Goal: Information Seeking & Learning: Learn about a topic

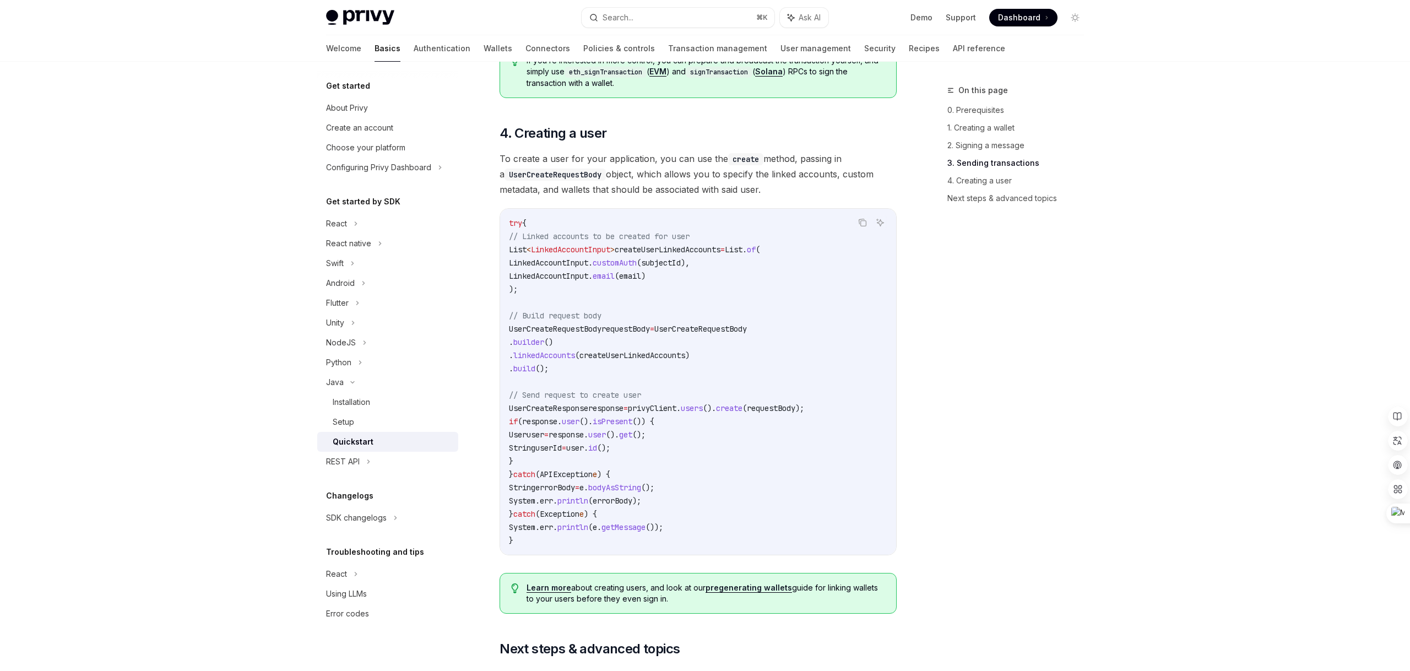
scroll to position [1689, 0]
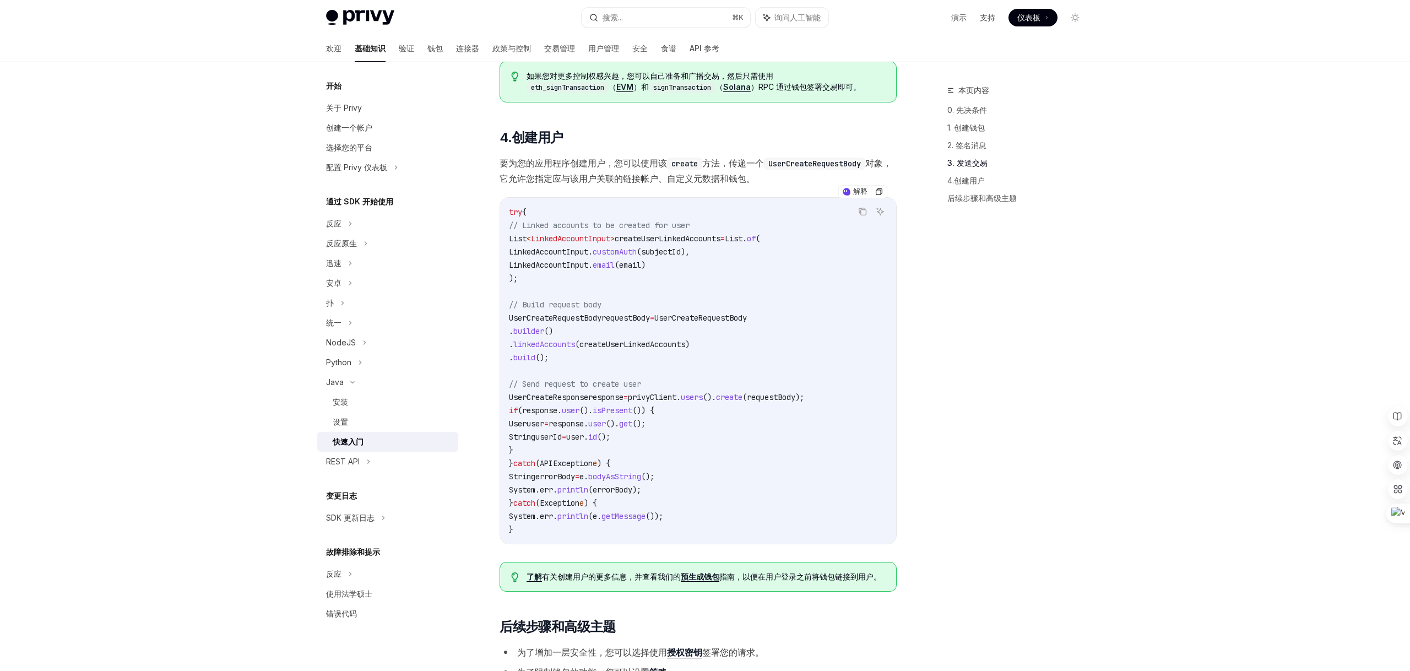
click at [1017, 301] on div "本页内容 0. 先决条件 1. 创建钱包 2. 签名消息 3. 发送交易 4.创建用户 后续步骤和高级主题" at bounding box center [1008, 377] width 167 height 587
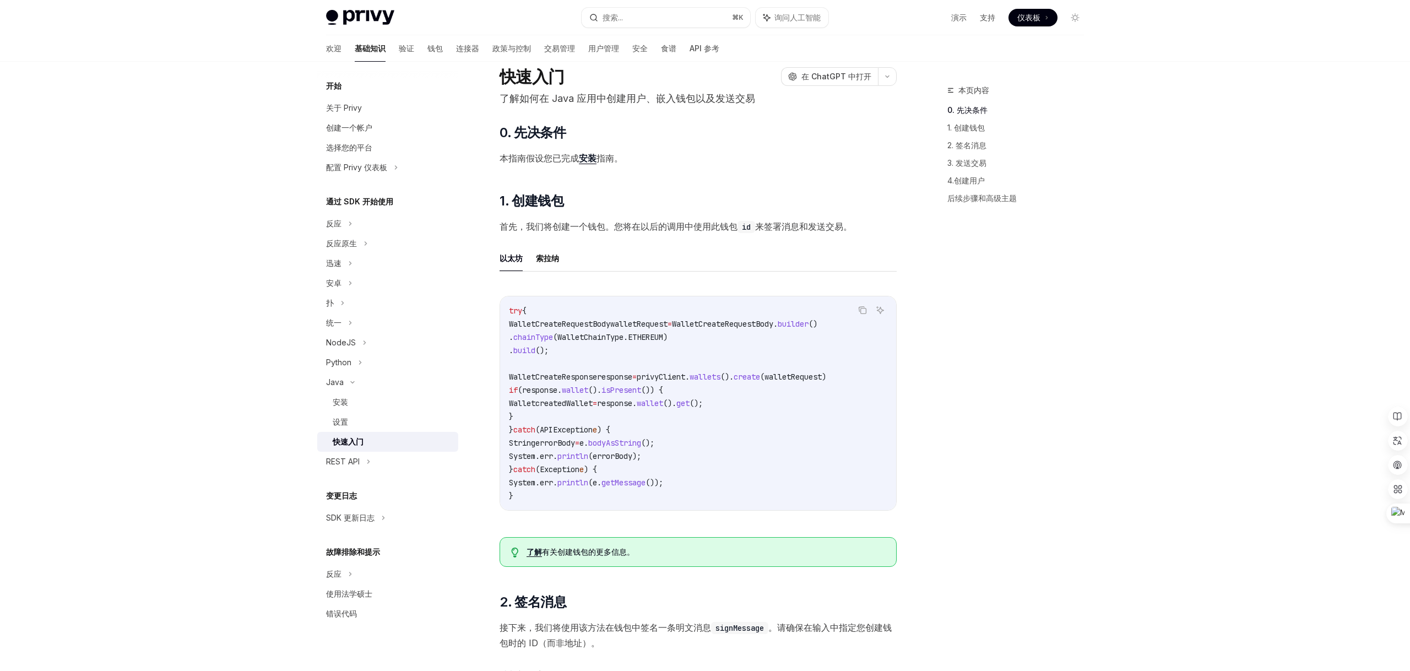
scroll to position [0, 0]
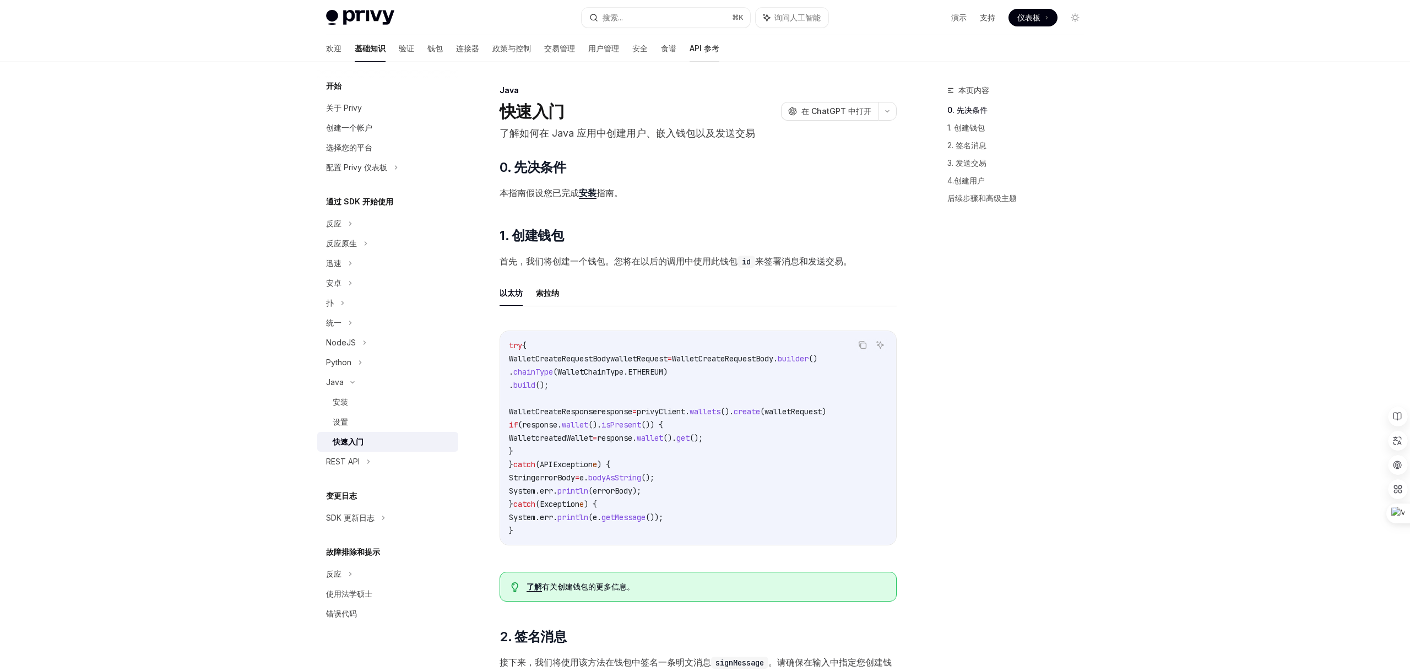
click at [689, 53] on font "API 参考" at bounding box center [704, 48] width 30 height 9
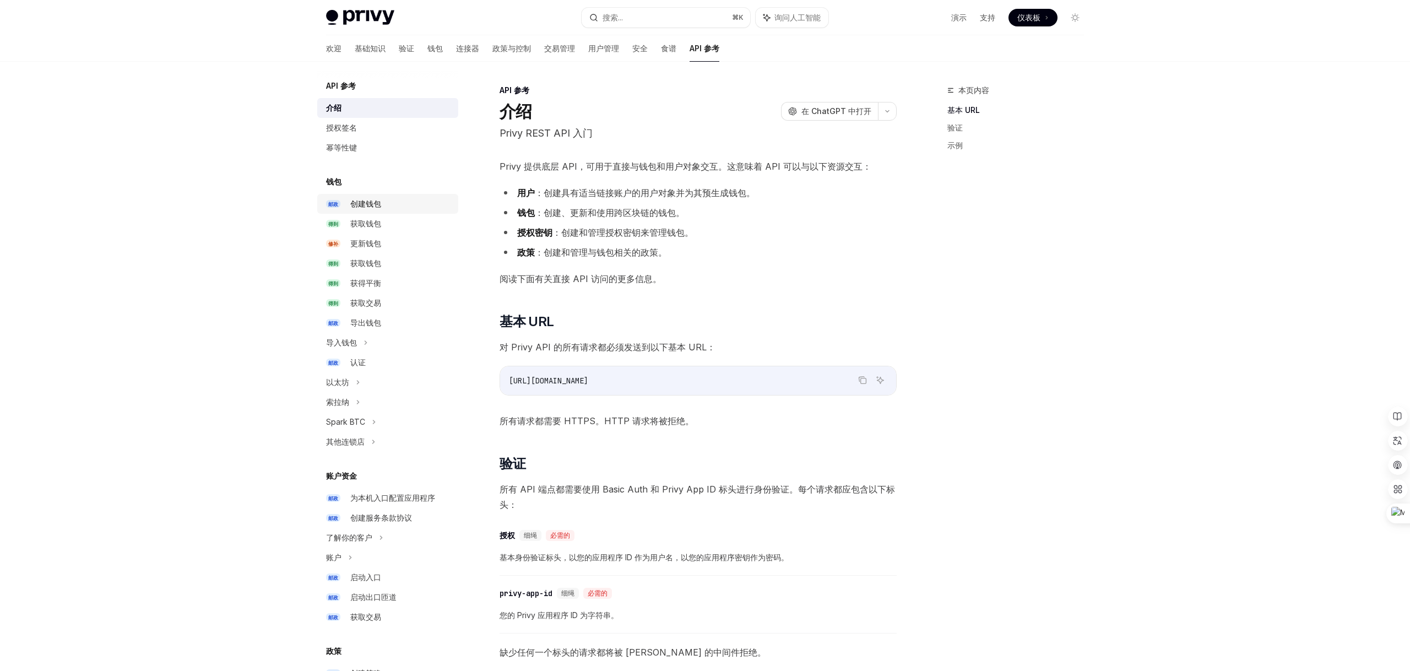
click at [368, 202] on font "创建钱包" at bounding box center [365, 203] width 31 height 9
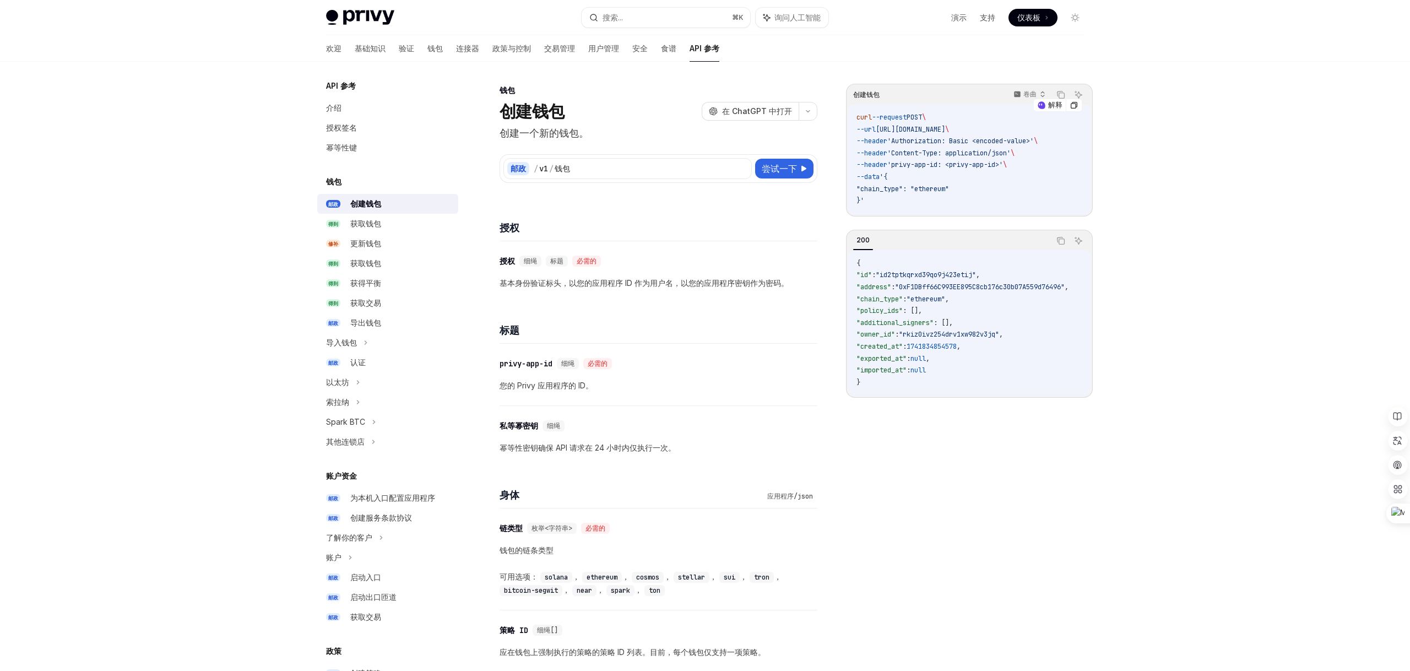
click at [938, 188] on span ""chain_type": "ethereum"" at bounding box center [902, 188] width 93 height 9
click at [1013, 185] on code "curl --request POST \ --url [URL][DOMAIN_NAME] \ --header 'Authorization: Basic…" at bounding box center [969, 159] width 226 height 95
drag, startPoint x: 502, startPoint y: 137, endPoint x: 609, endPoint y: 137, distance: 107.4
click at [610, 137] on p "创建一个新的钱包。" at bounding box center [658, 133] width 318 height 15
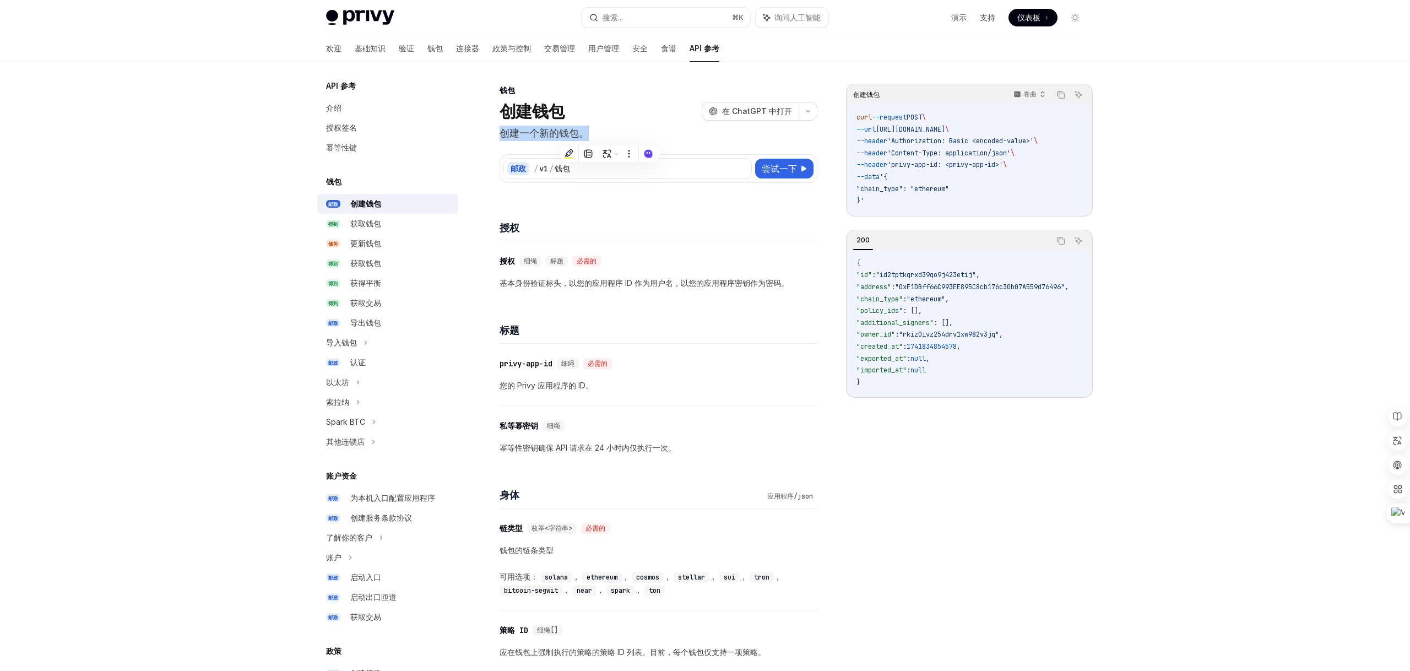
click at [609, 137] on p "创建一个新的钱包。" at bounding box center [658, 133] width 318 height 15
click at [357, 221] on font "获取钱包" at bounding box center [365, 223] width 31 height 9
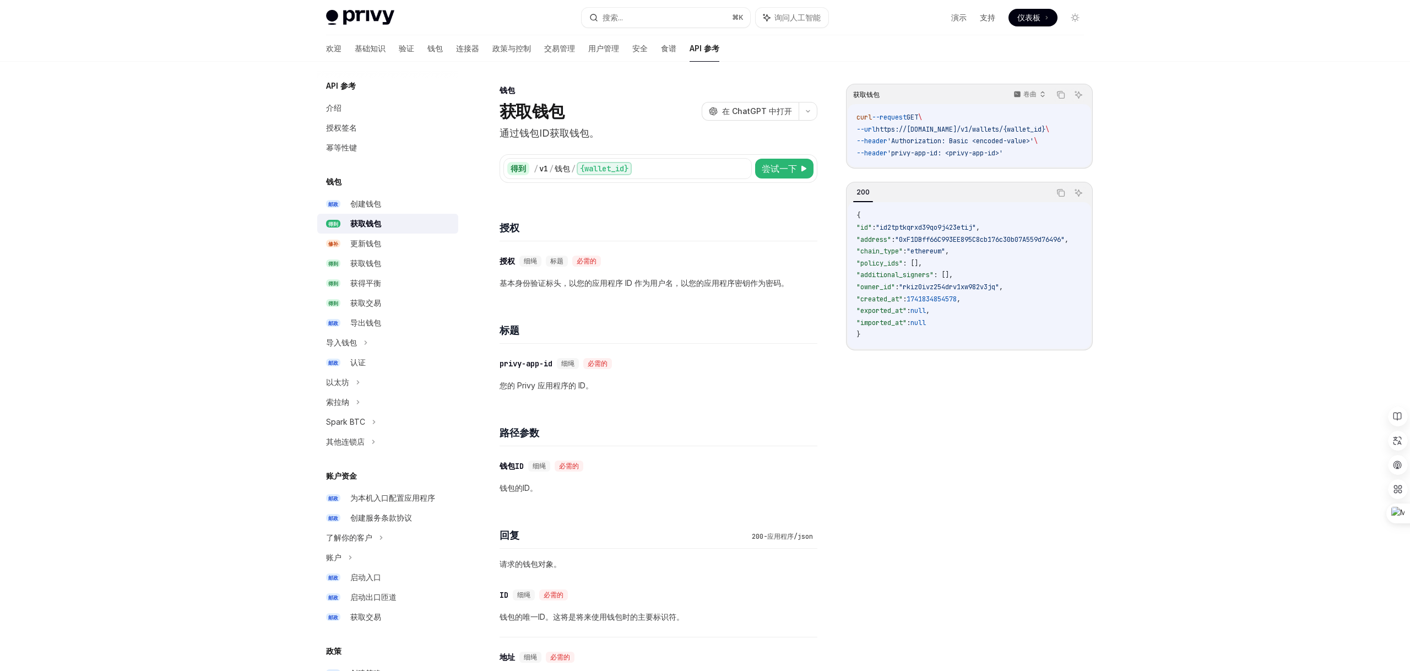
click at [368, 14] on img at bounding box center [360, 17] width 68 height 15
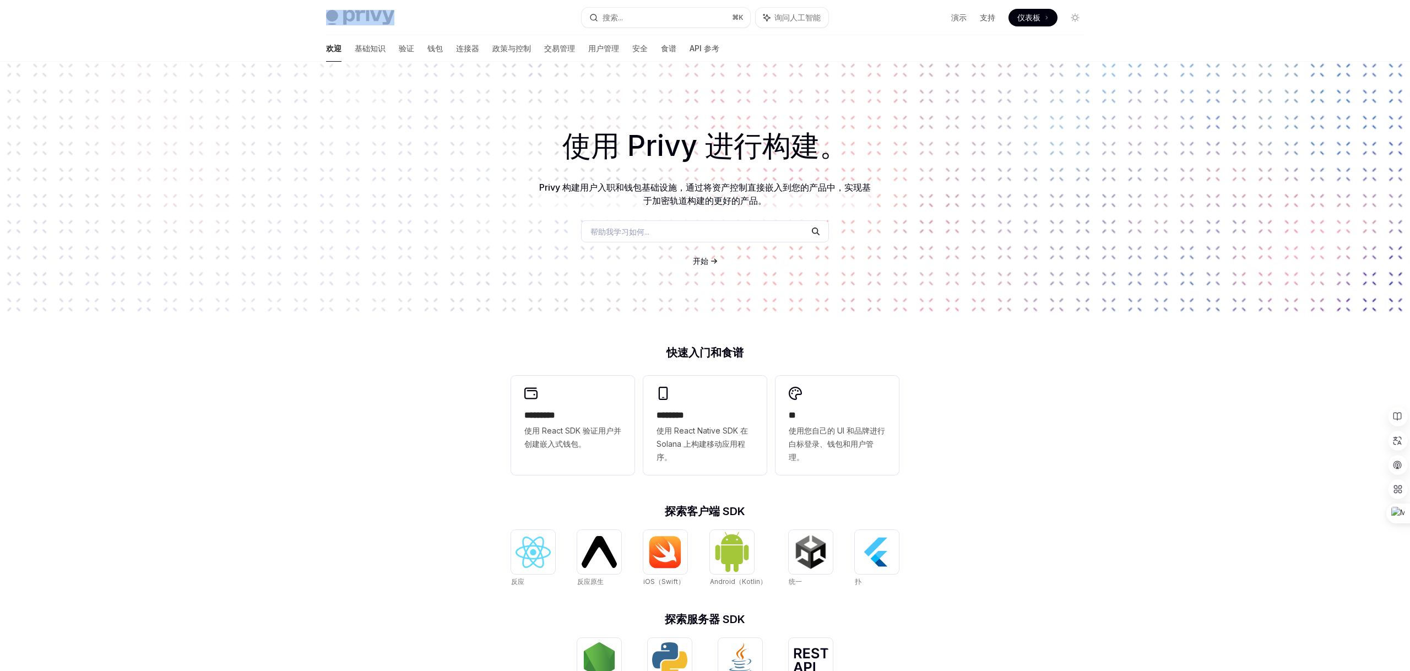
drag, startPoint x: 434, startPoint y: 22, endPoint x: 355, endPoint y: 22, distance: 78.7
click at [355, 22] on div "Privy Docs 主页" at bounding box center [449, 17] width 247 height 15
copy span "Privy Docs 主页"
click at [355, 51] on font "基础知识" at bounding box center [370, 48] width 31 height 9
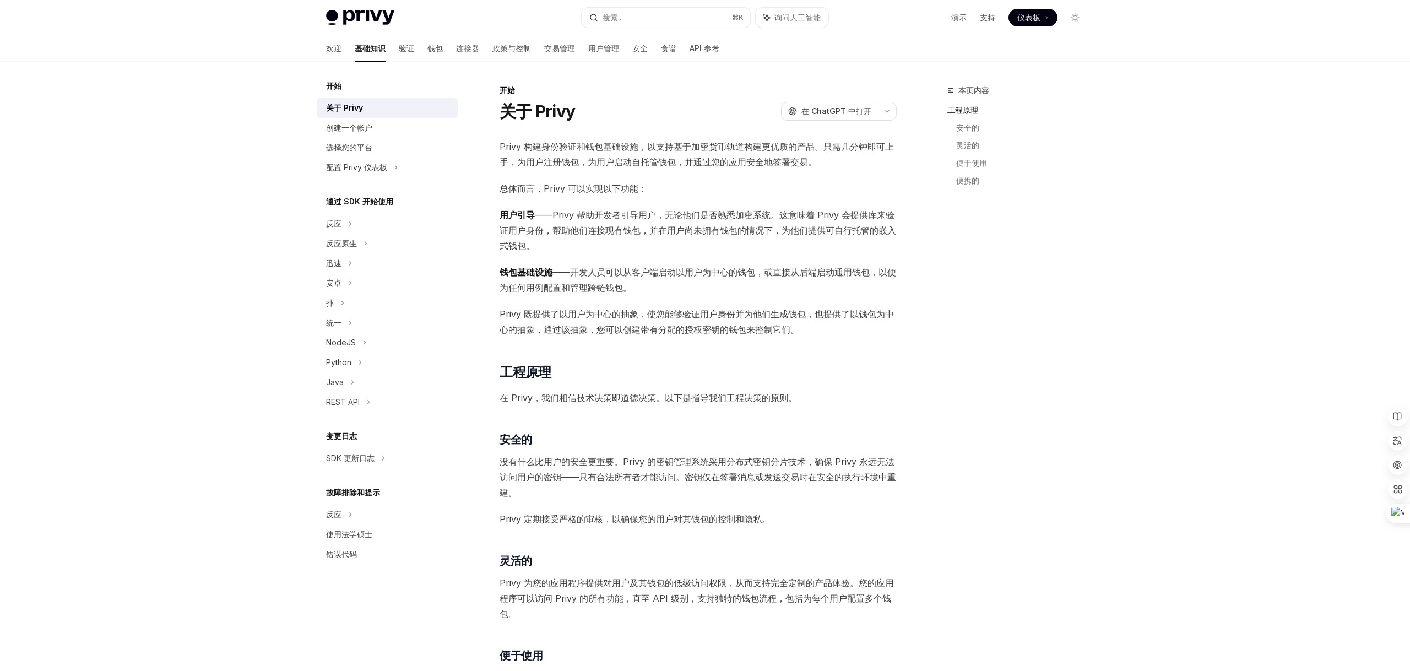
scroll to position [616, 0]
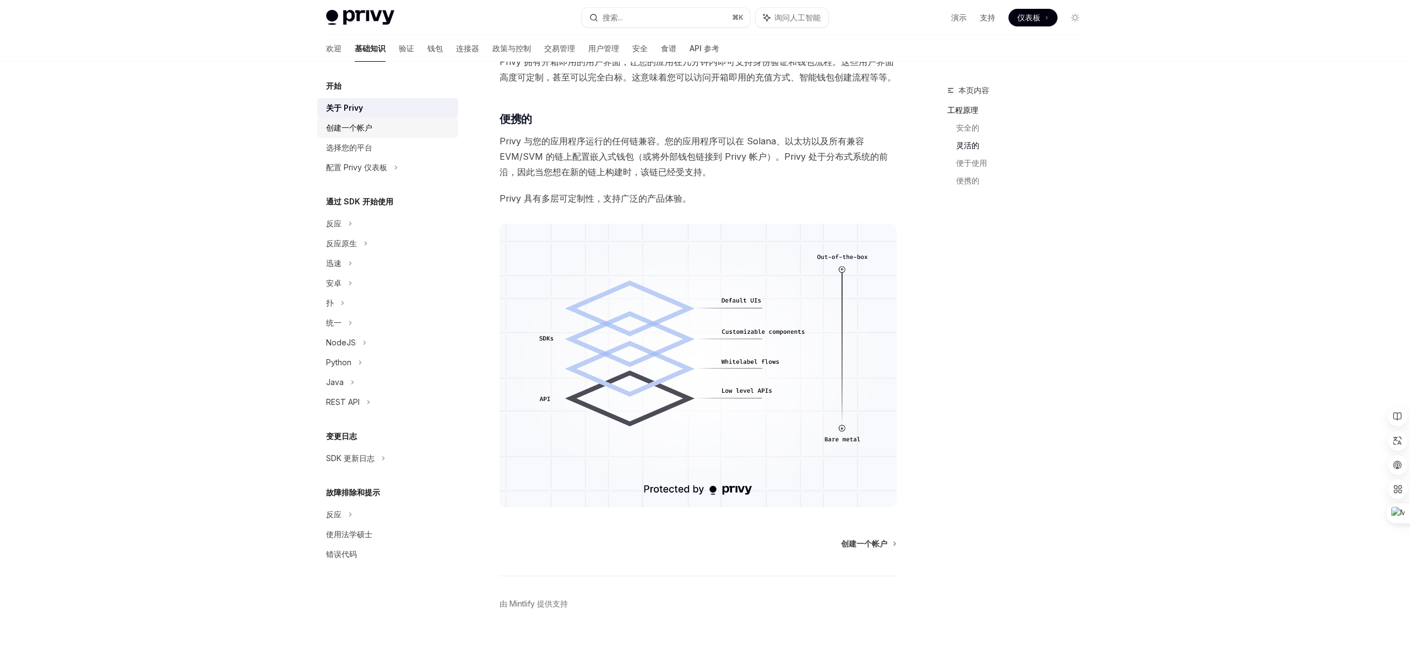
click at [344, 131] on font "创建一个帐户" at bounding box center [349, 127] width 46 height 9
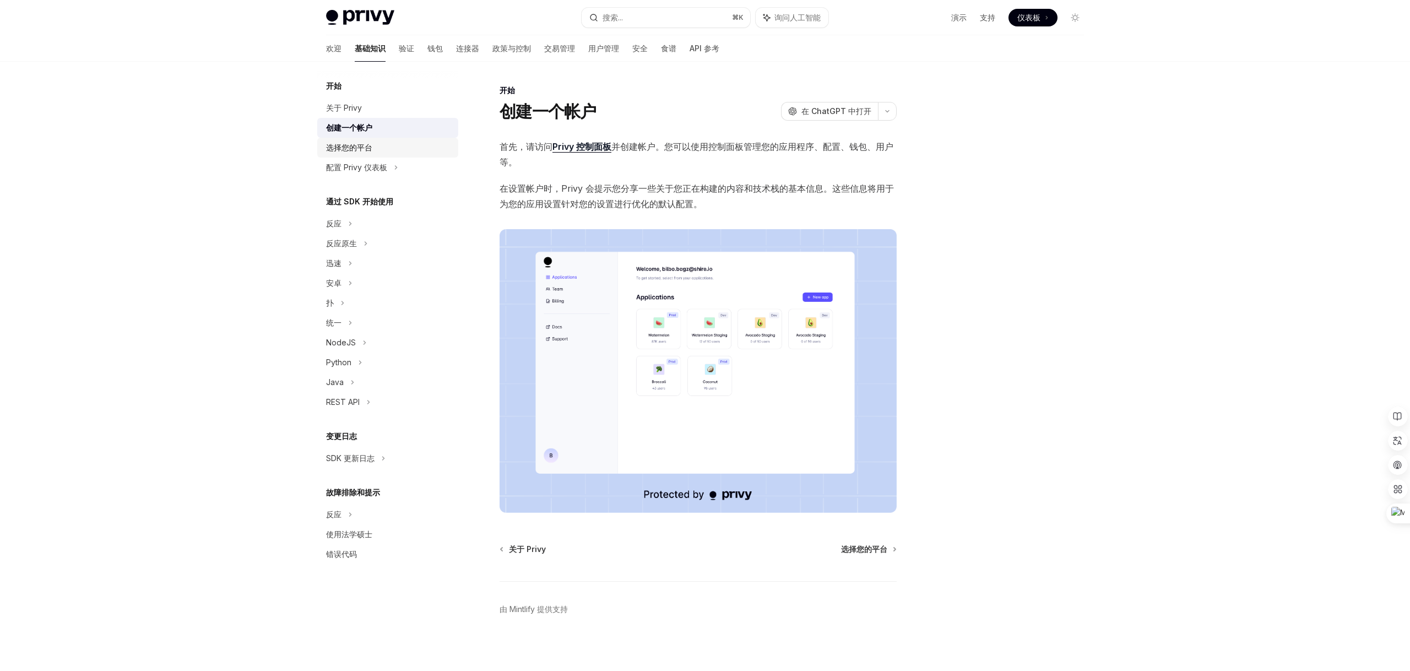
click at [350, 139] on link "选择您的平台" at bounding box center [387, 148] width 141 height 20
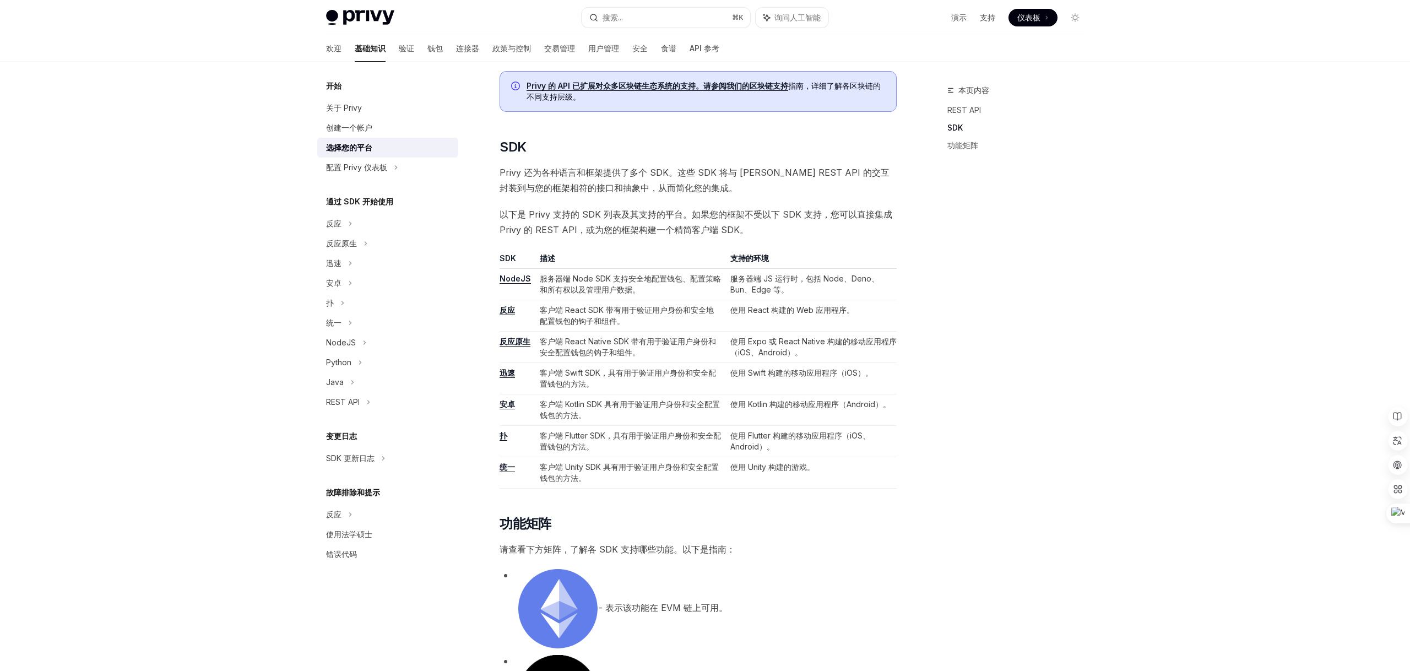
scroll to position [434, 0]
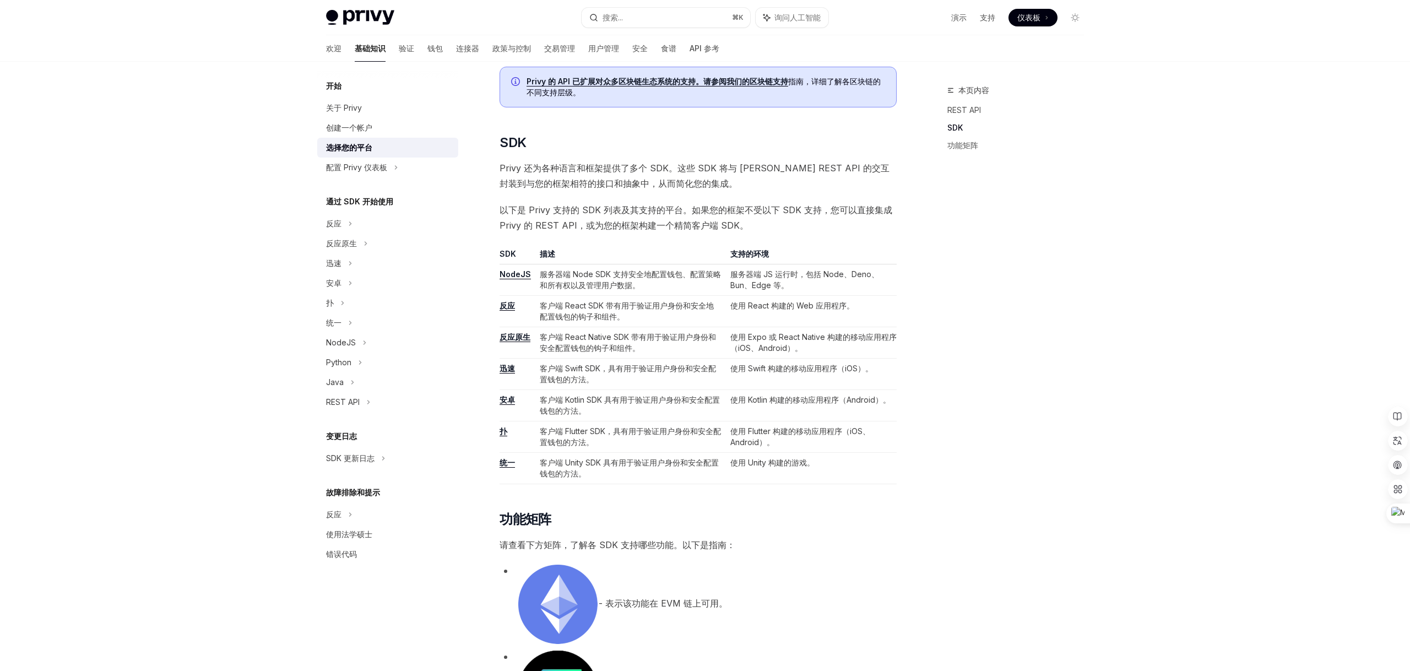
click at [507, 409] on td "安卓" at bounding box center [517, 405] width 36 height 31
click at [507, 404] on font "安卓" at bounding box center [506, 399] width 15 height 9
click at [362, 172] on div "配置 Privy 仪表板" at bounding box center [356, 167] width 61 height 13
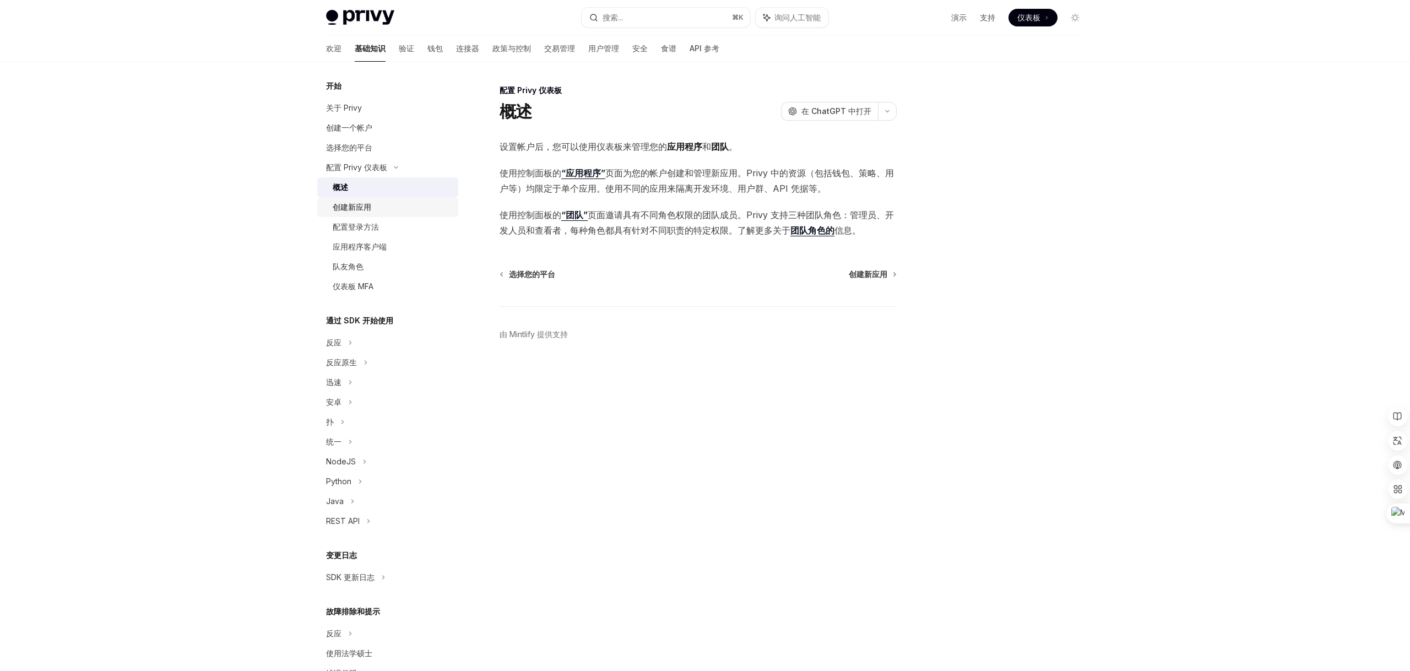
click at [357, 210] on font "创建新应用" at bounding box center [352, 206] width 39 height 9
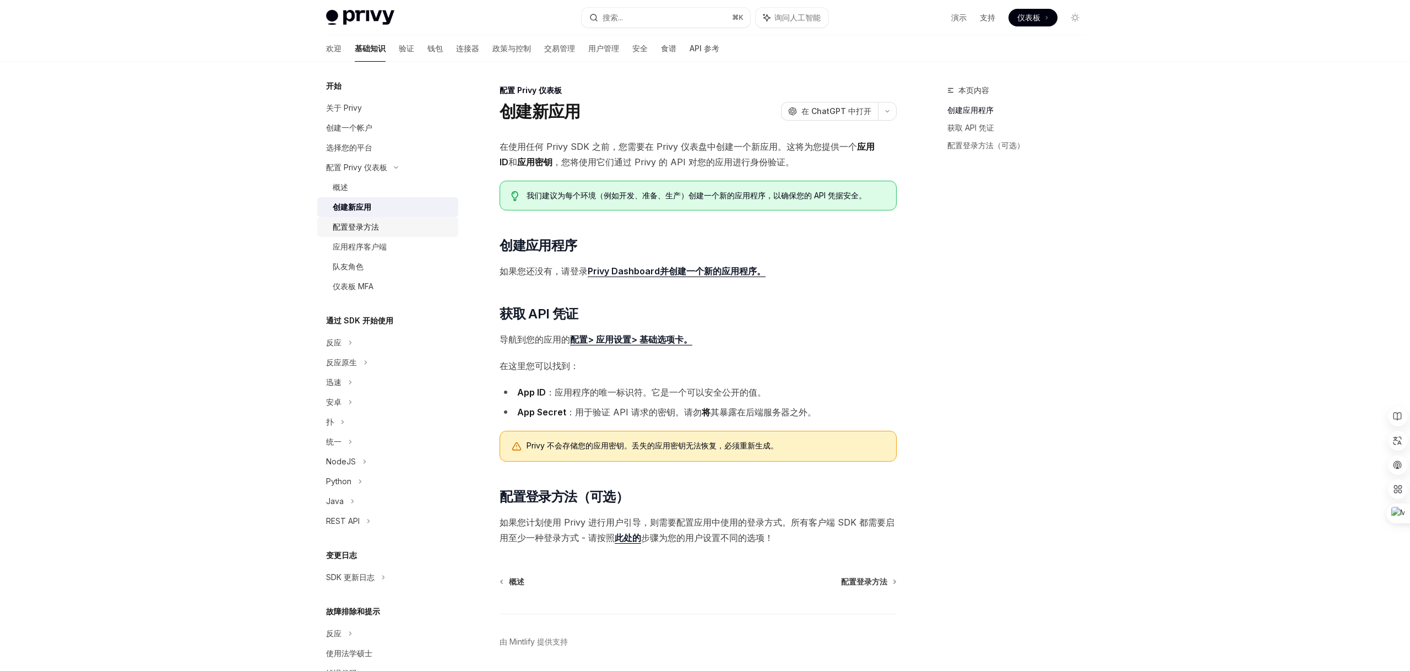
click at [360, 232] on div "配置登录方法" at bounding box center [356, 226] width 46 height 13
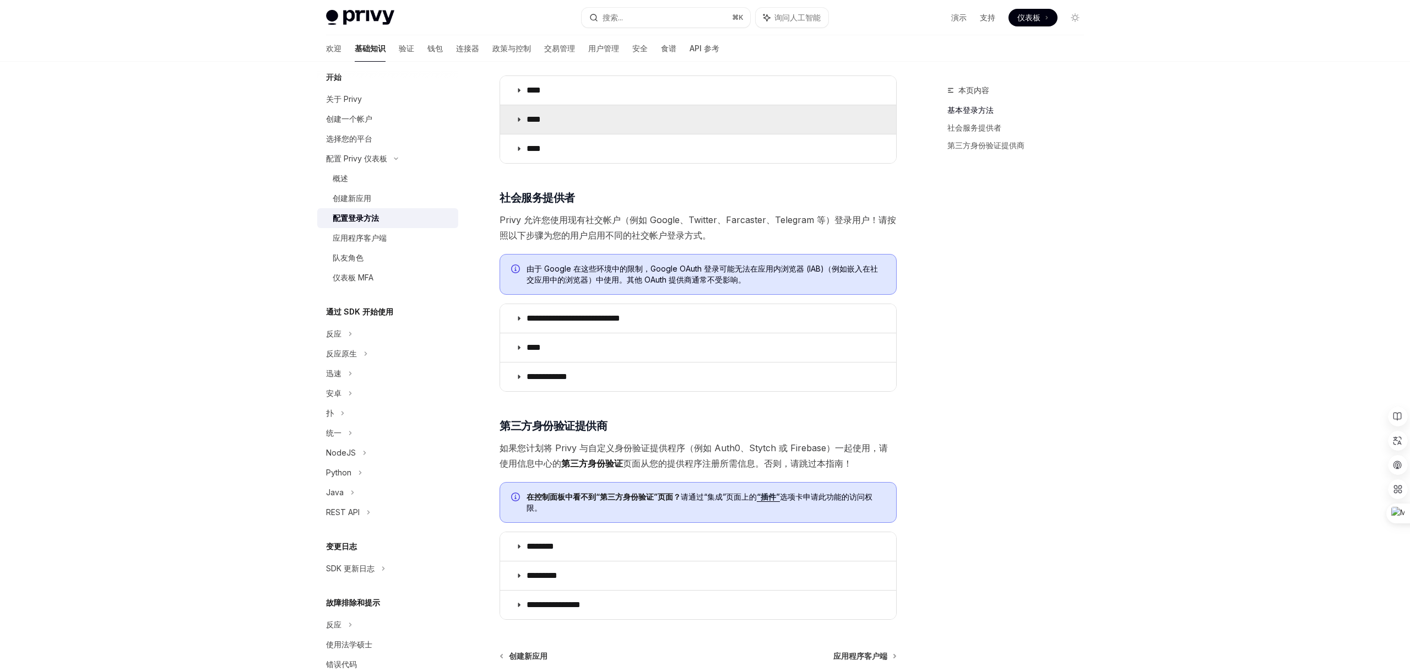
scroll to position [297, 0]
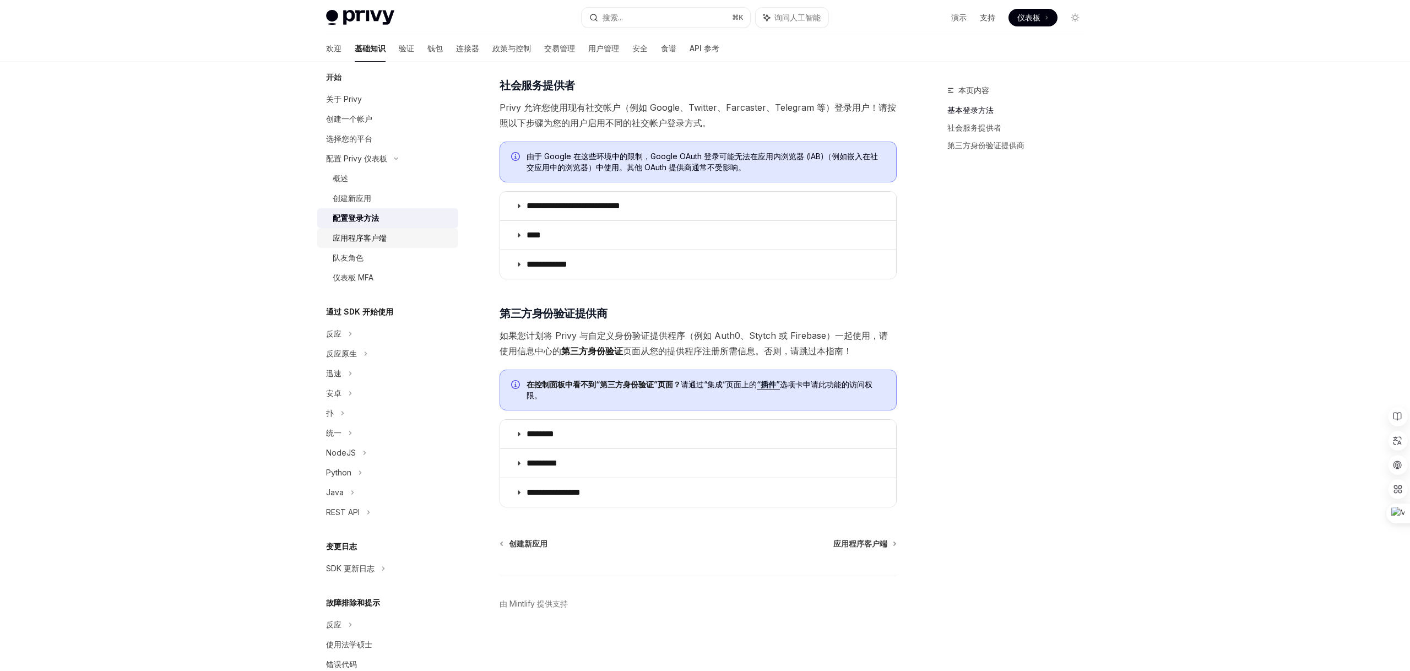
click at [376, 243] on div "应用程序客户端" at bounding box center [360, 237] width 54 height 13
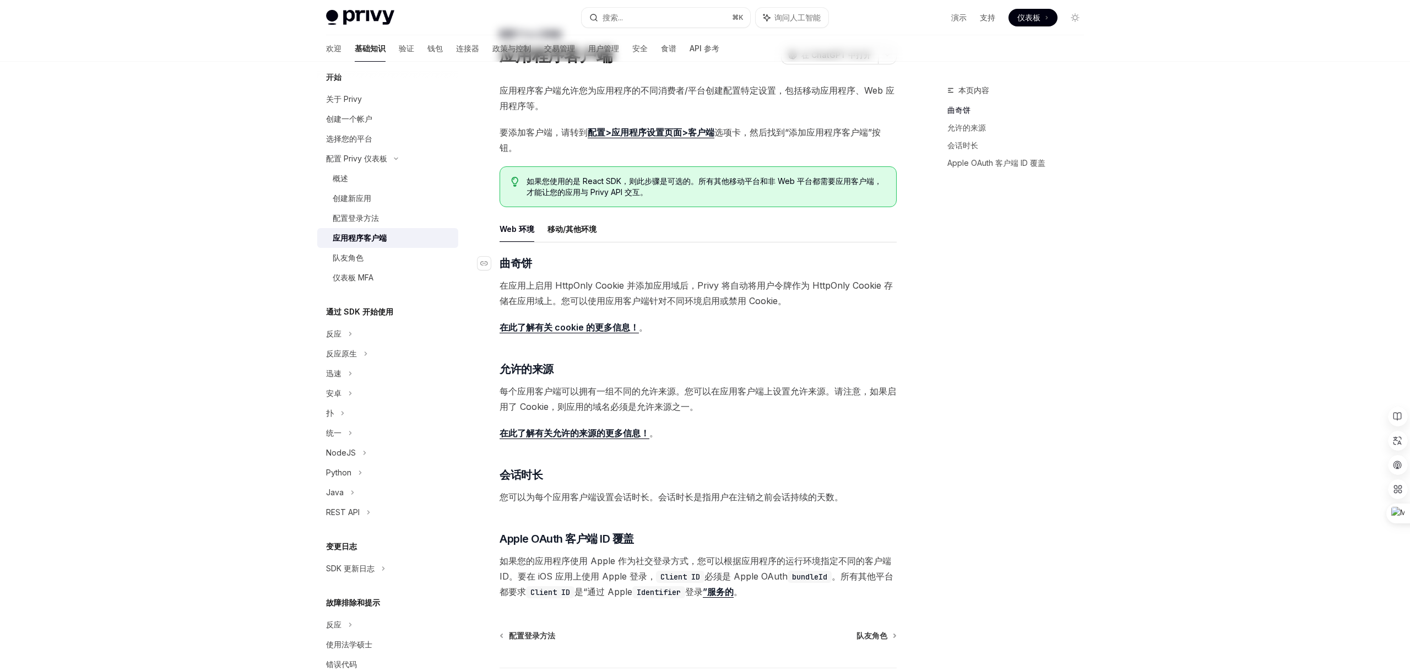
scroll to position [148, 0]
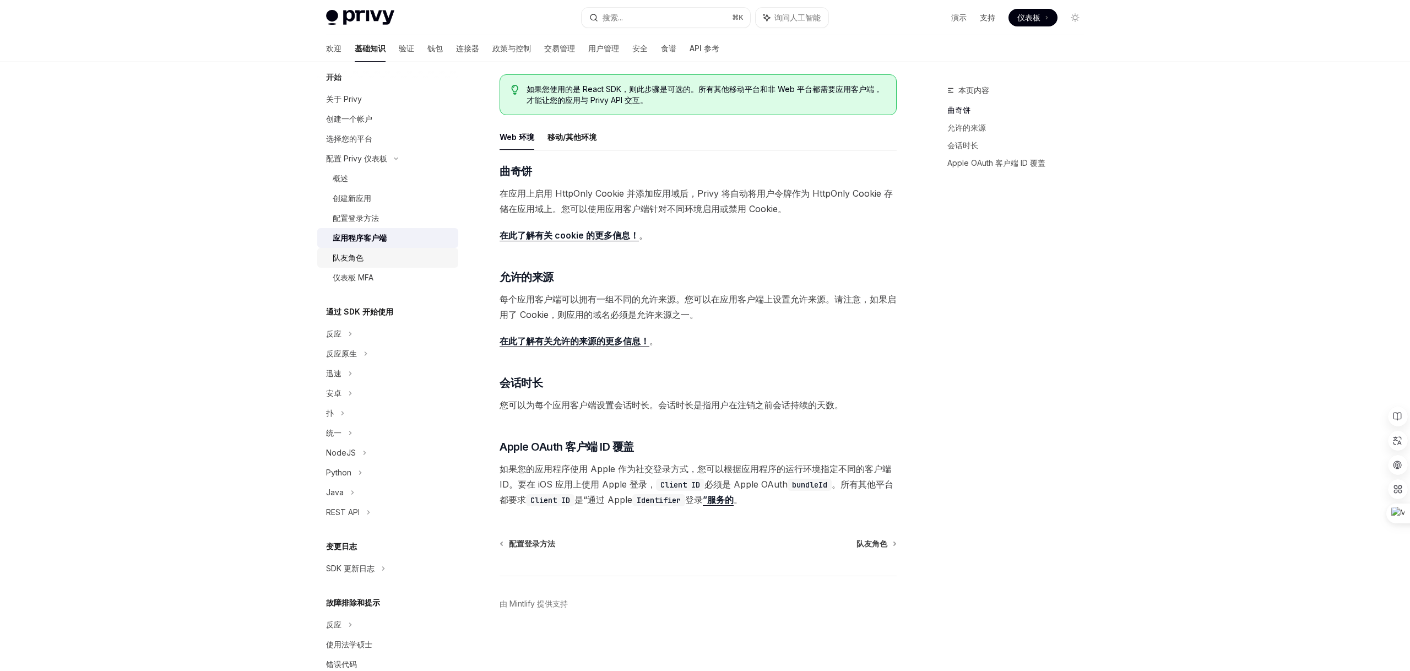
click at [343, 258] on font "队友角色" at bounding box center [348, 257] width 31 height 9
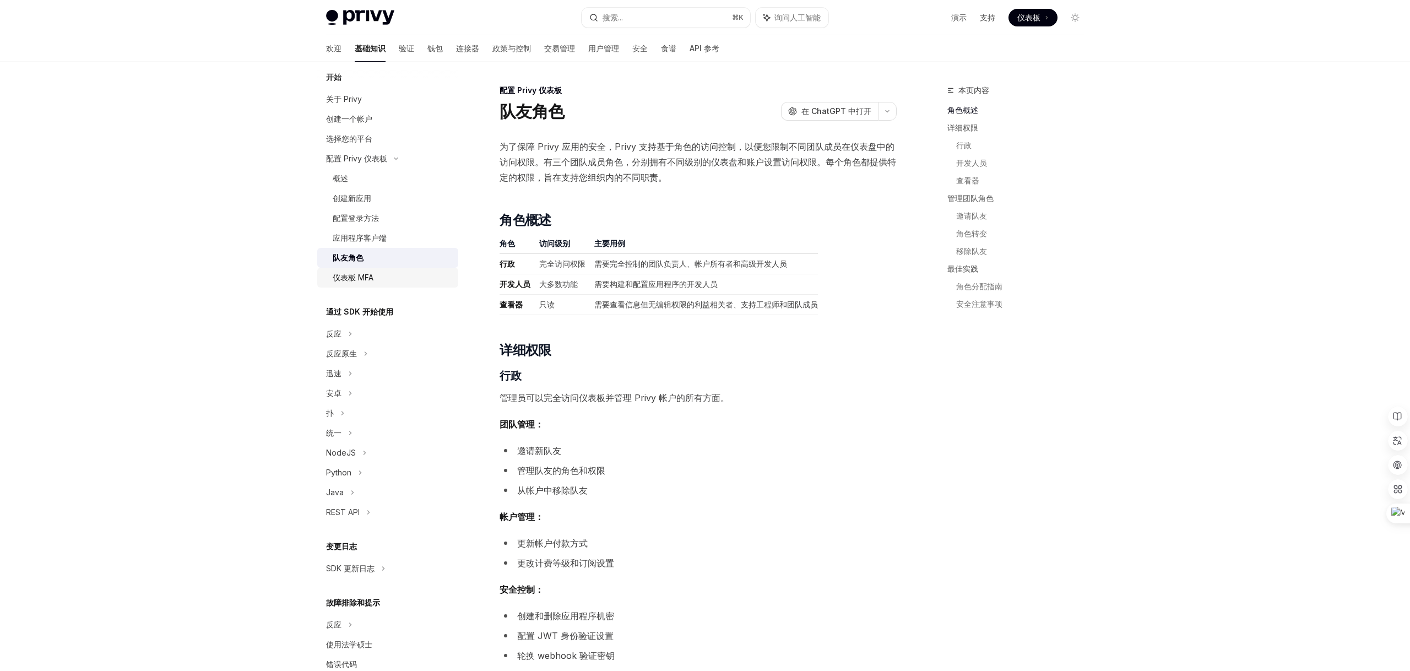
click at [350, 280] on font "仪表板 MFA" at bounding box center [353, 277] width 41 height 9
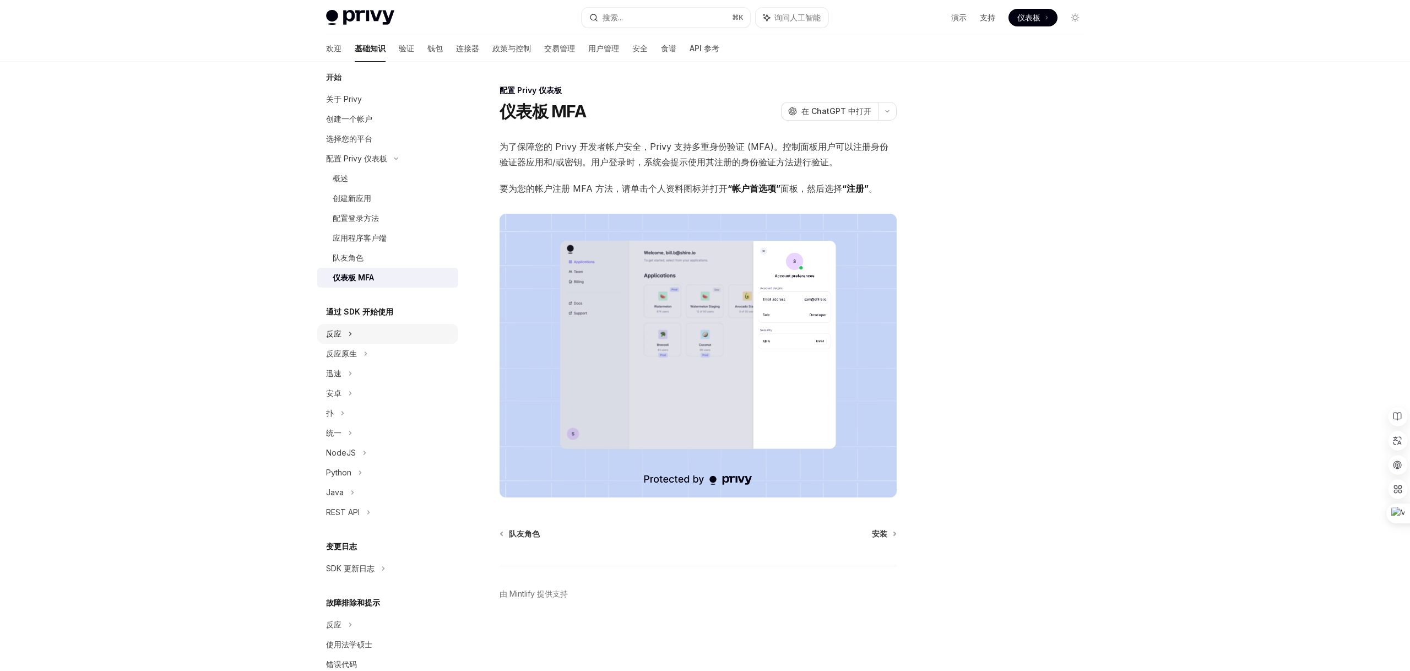
scroll to position [34, 0]
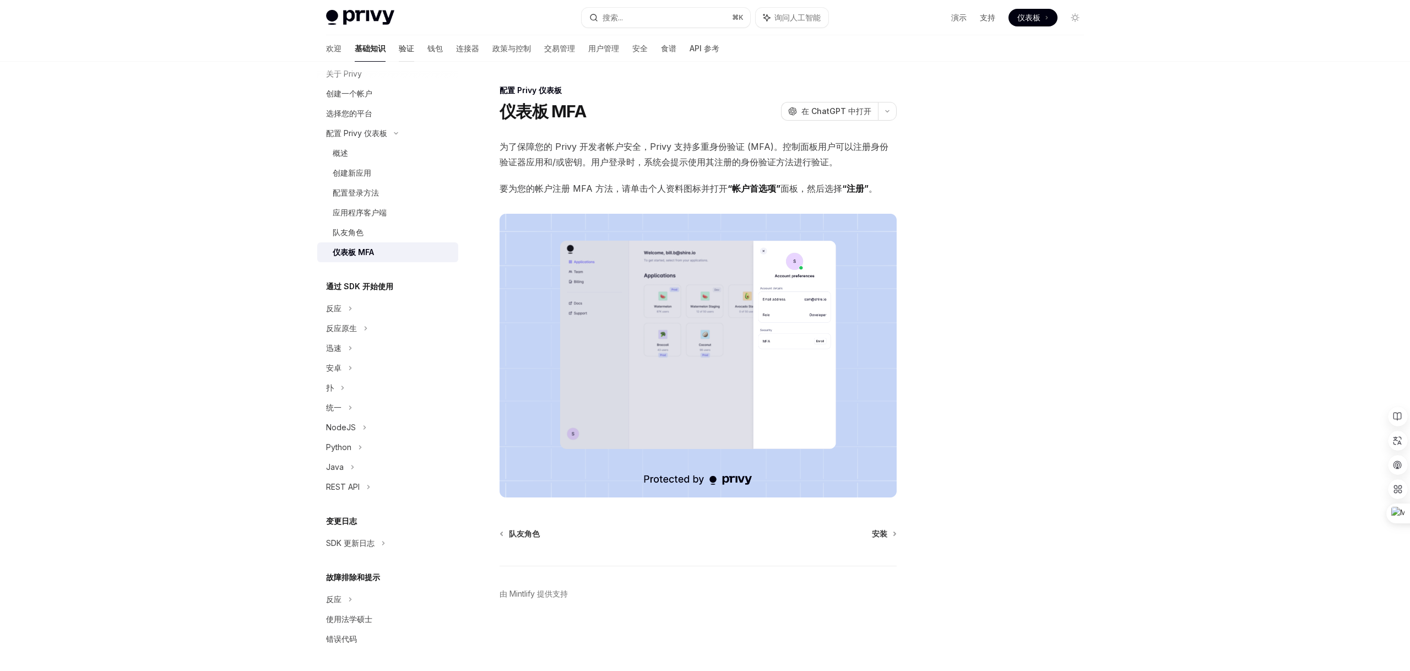
click at [399, 49] on font "验证" at bounding box center [406, 48] width 15 height 9
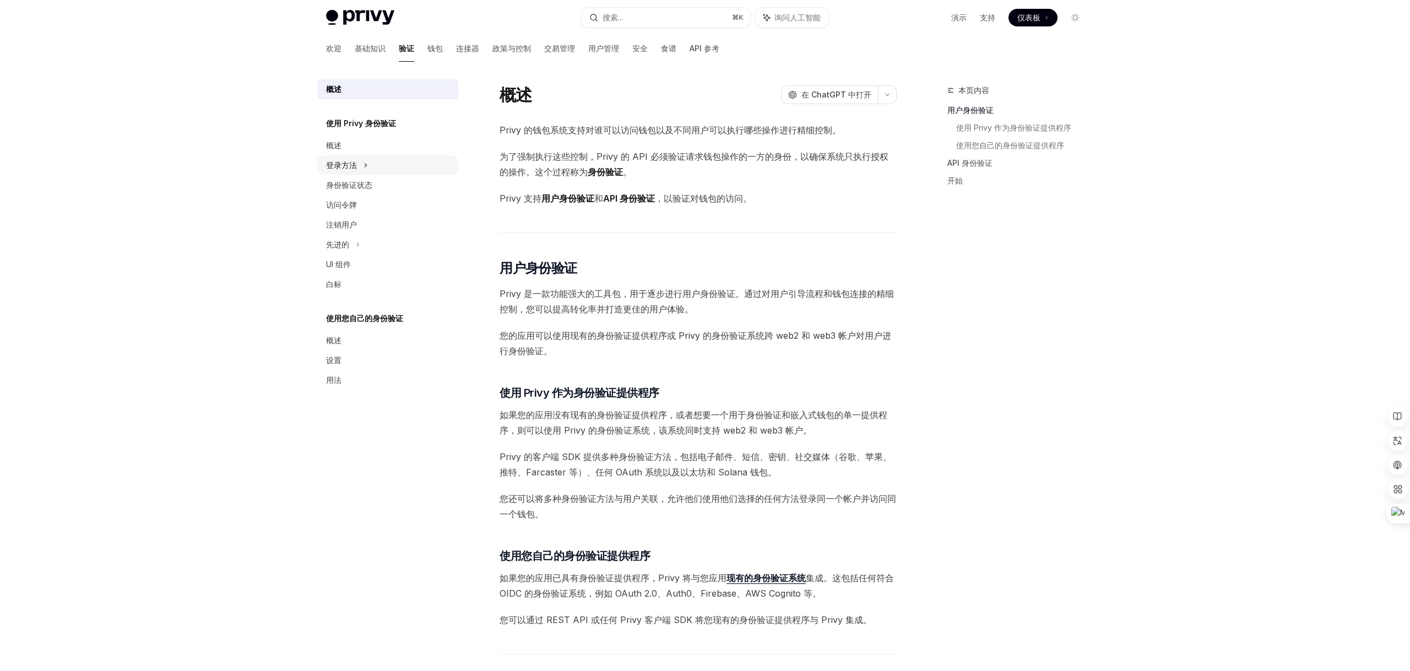
click at [349, 159] on div "登录方法" at bounding box center [341, 165] width 31 height 13
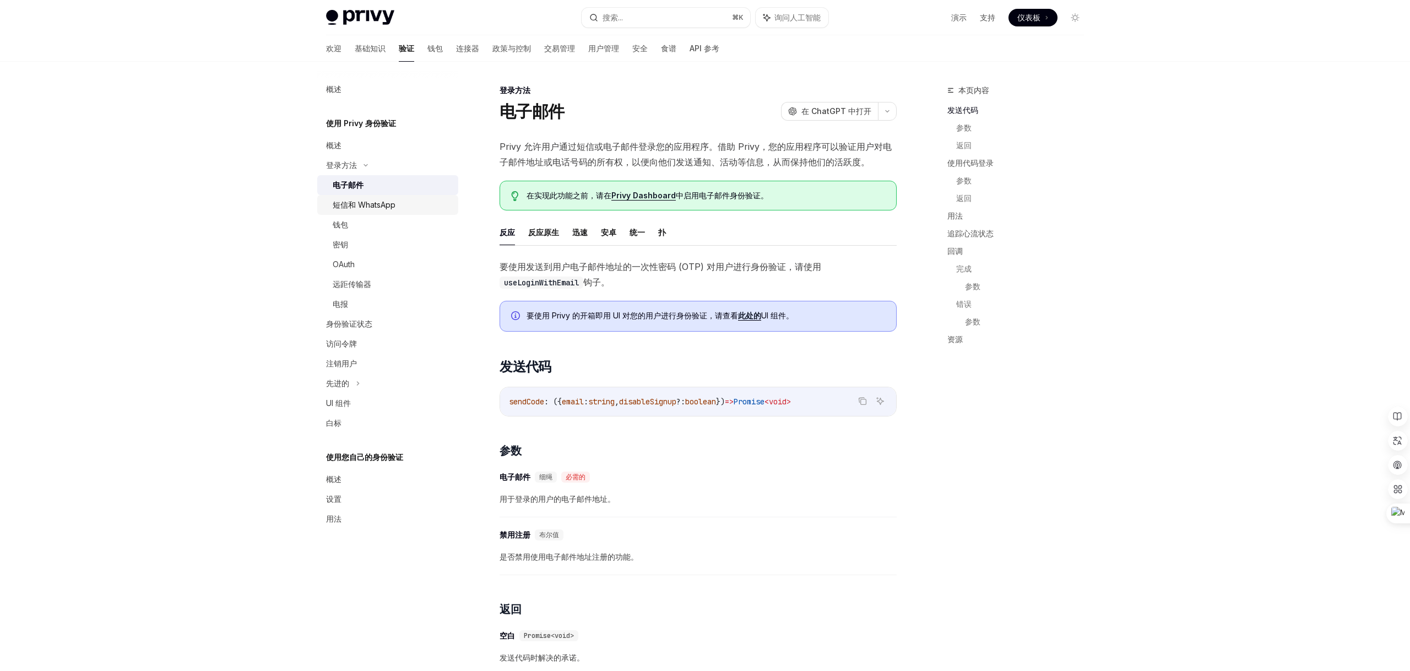
click at [371, 207] on font "短信和 WhatsApp" at bounding box center [364, 204] width 63 height 9
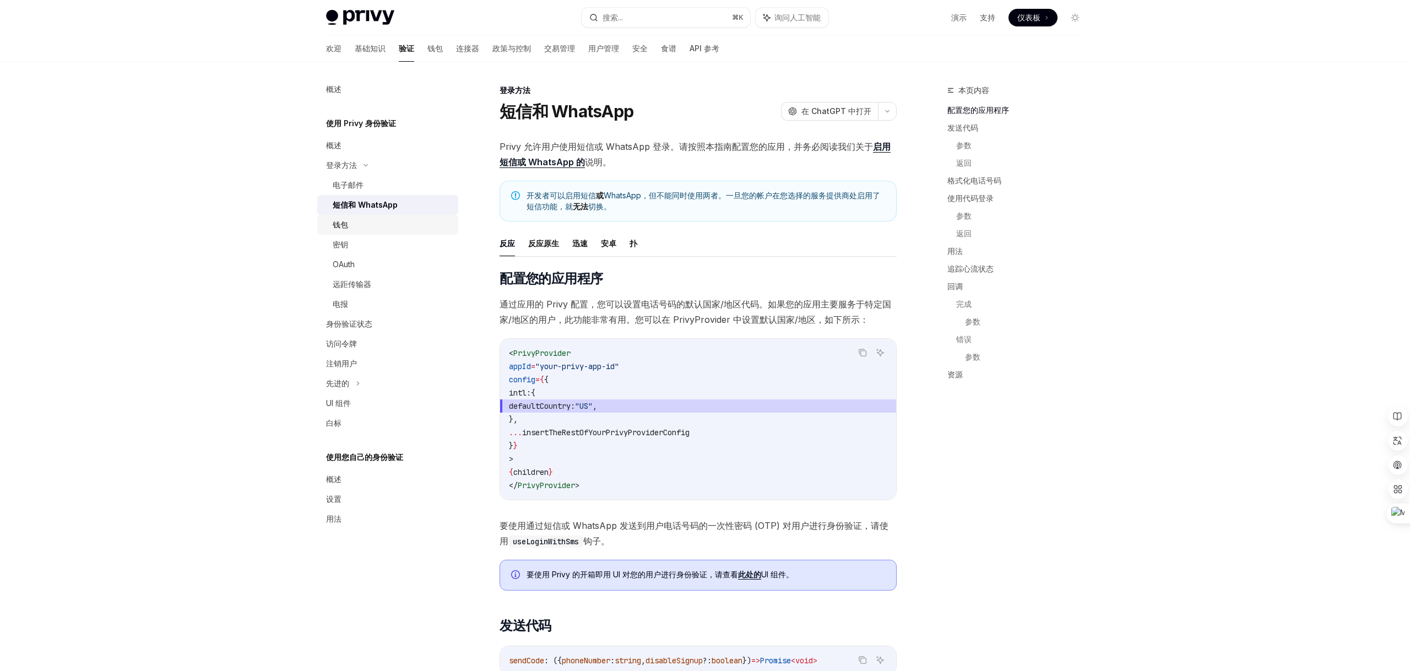
click at [340, 219] on div "钱包" at bounding box center [340, 224] width 15 height 13
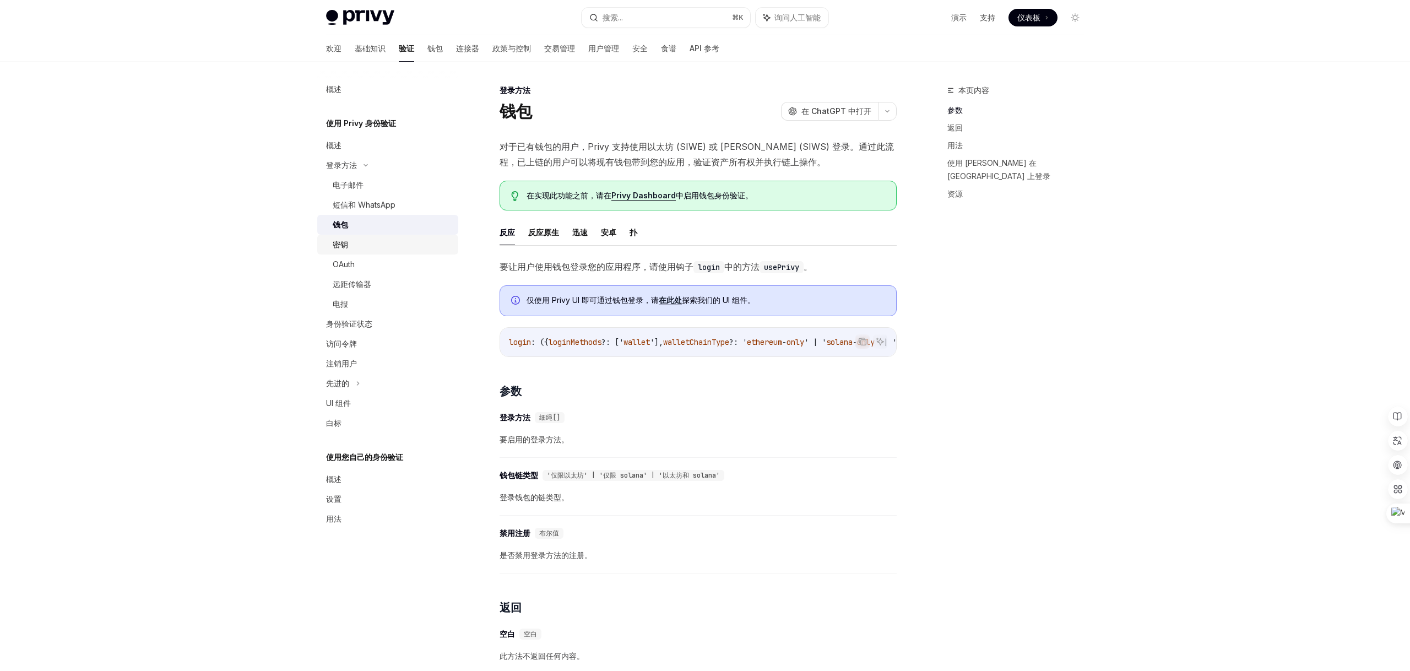
click at [339, 242] on font "密钥" at bounding box center [340, 244] width 15 height 9
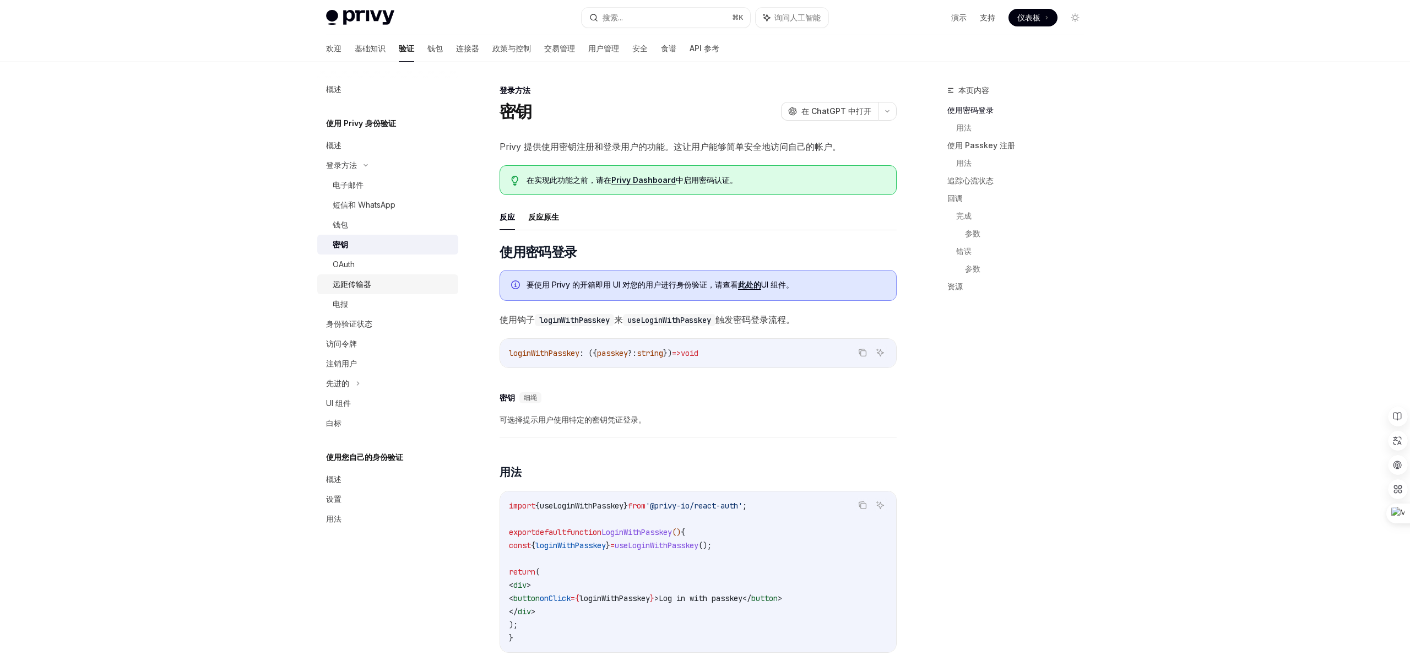
click at [347, 278] on div "远距传输器" at bounding box center [352, 284] width 39 height 13
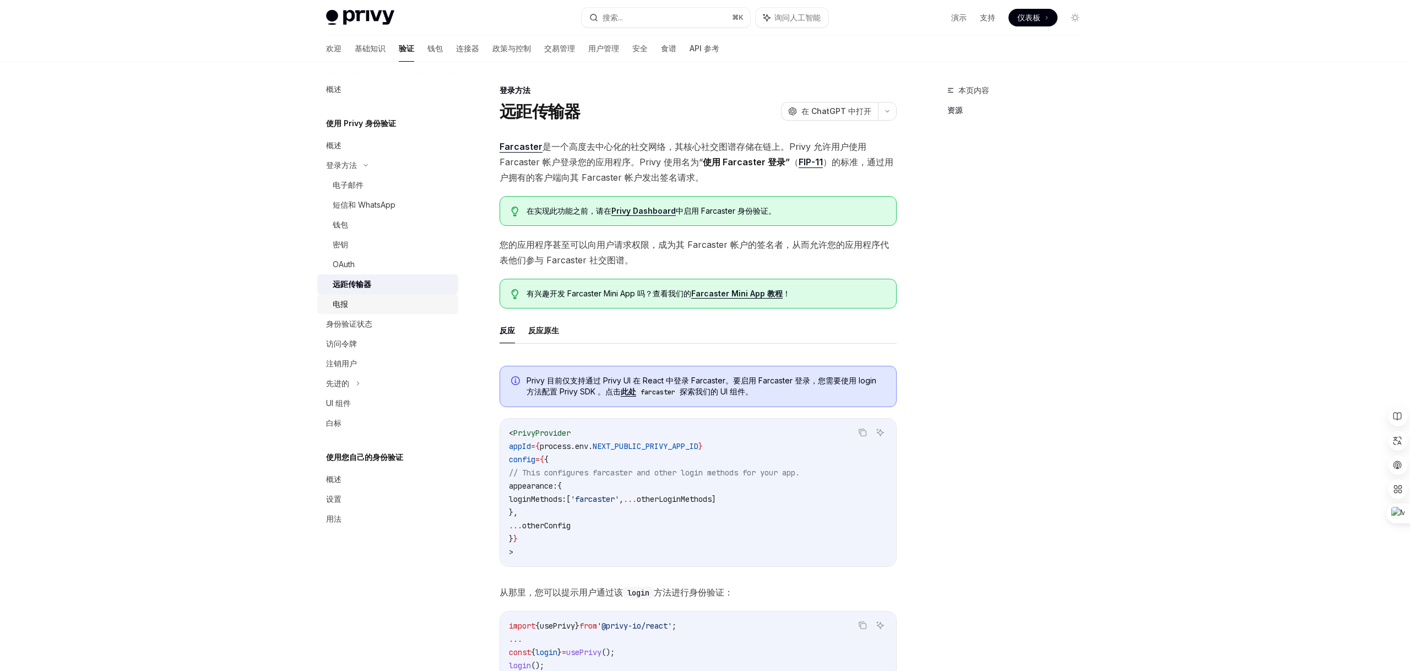
click at [346, 304] on font "电报" at bounding box center [340, 303] width 15 height 9
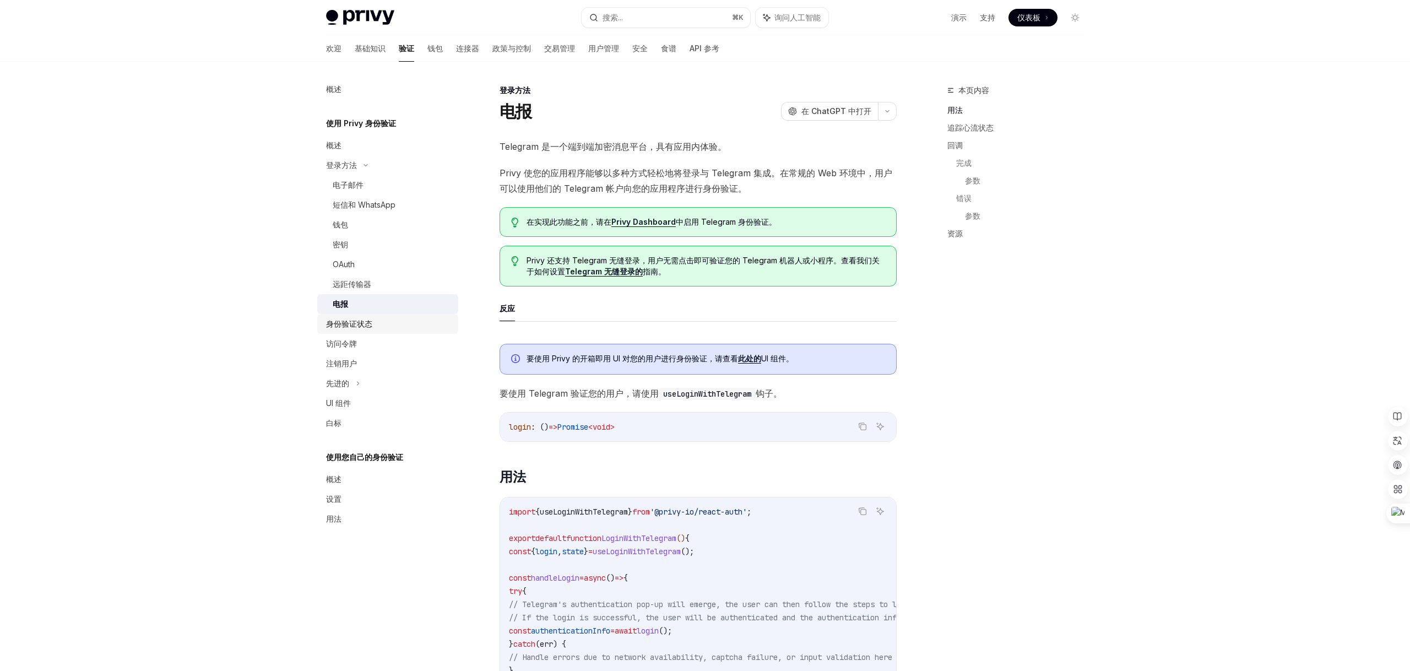
click at [345, 327] on font "身份验证状态" at bounding box center [349, 323] width 46 height 9
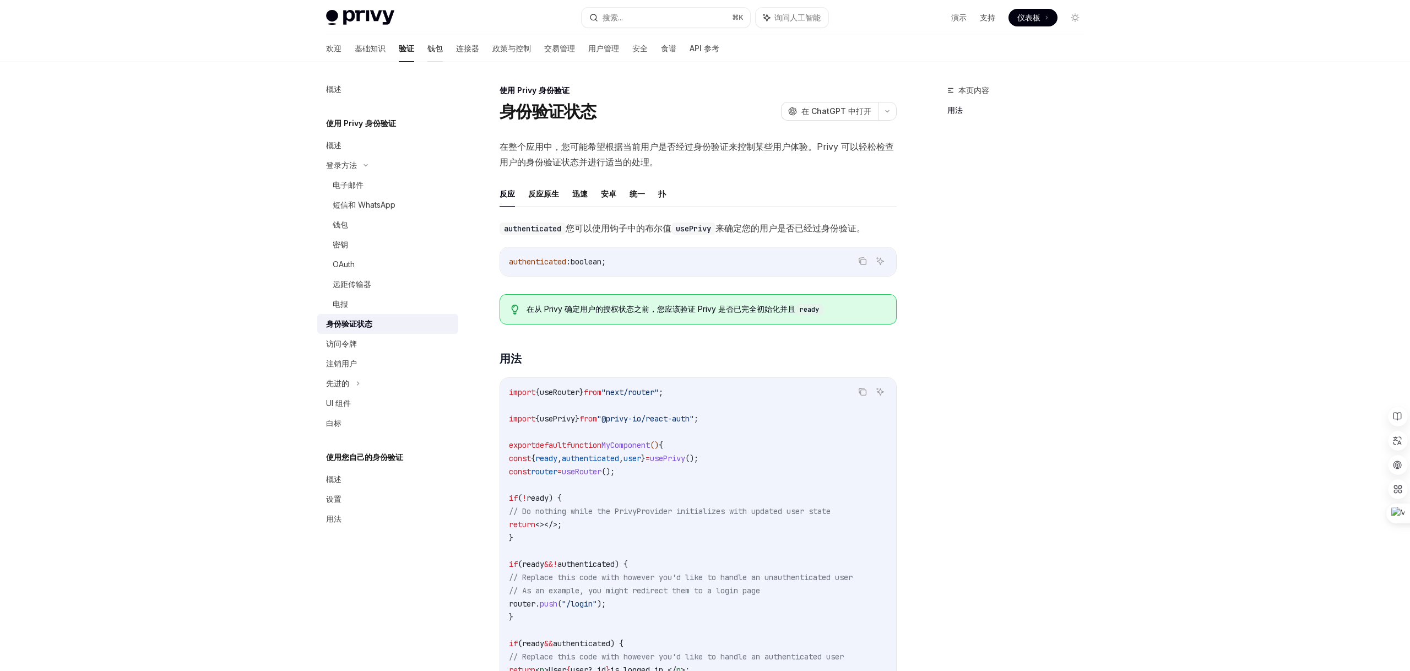
click at [427, 52] on font "钱包" at bounding box center [434, 48] width 15 height 9
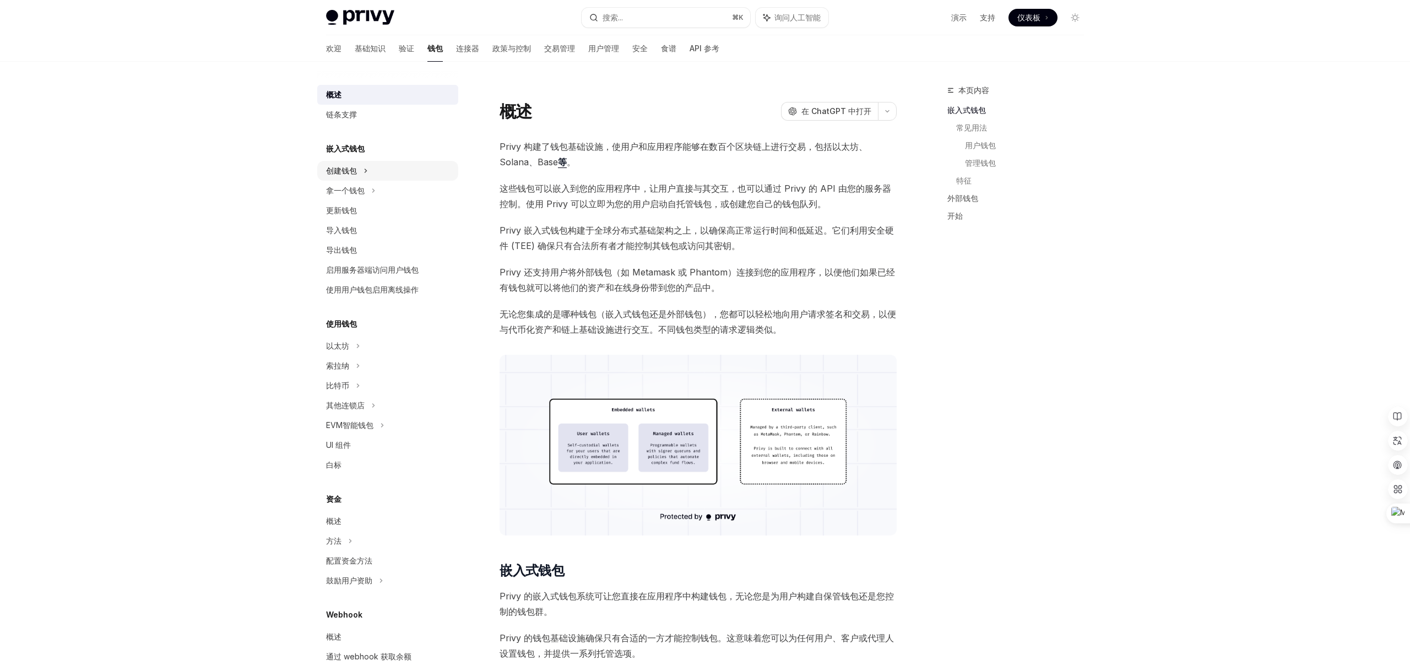
click at [341, 171] on font "创建钱包" at bounding box center [341, 170] width 31 height 9
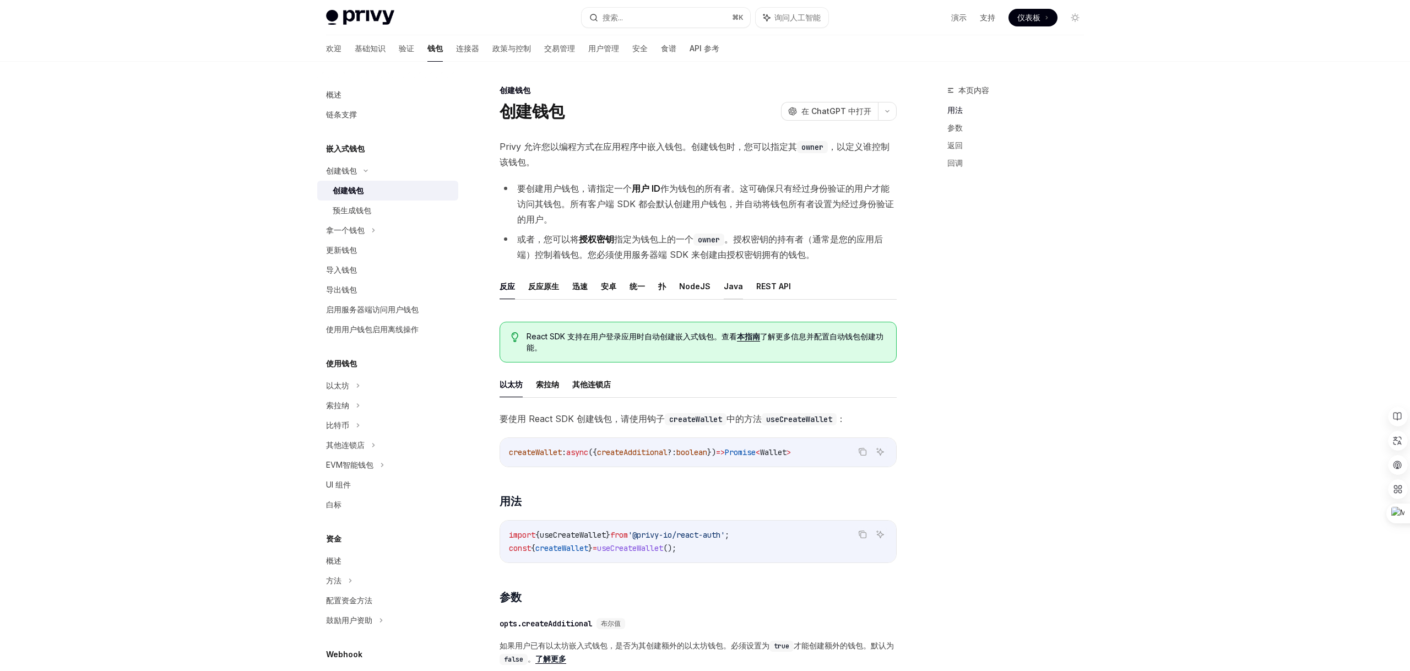
click at [735, 285] on font "Java" at bounding box center [733, 285] width 19 height 9
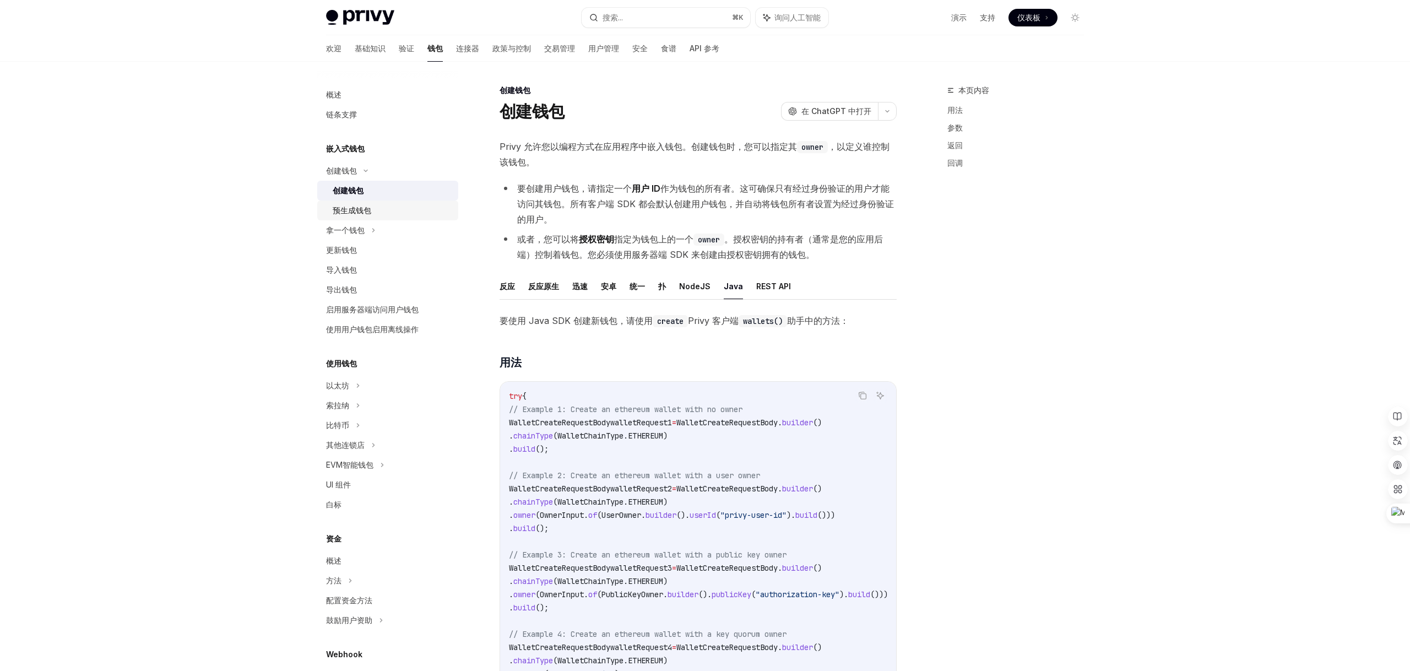
click at [352, 211] on font "预生成钱包" at bounding box center [352, 209] width 39 height 9
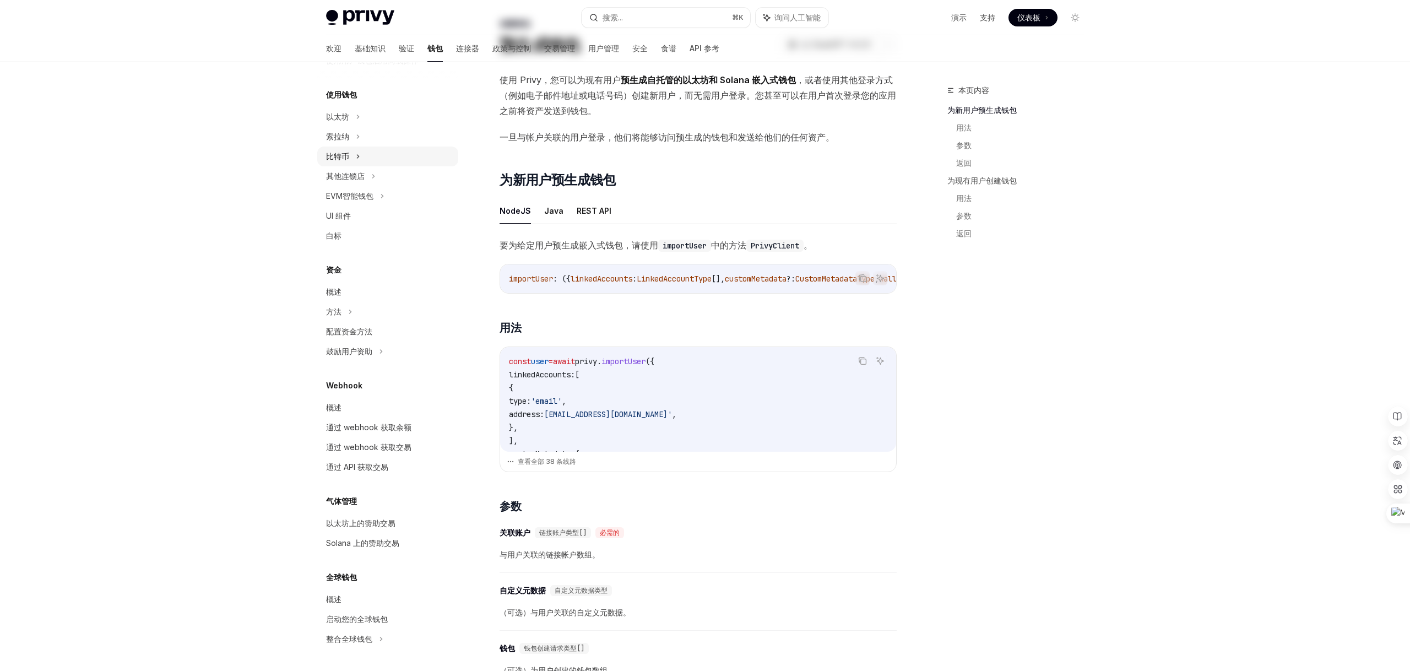
scroll to position [243, 0]
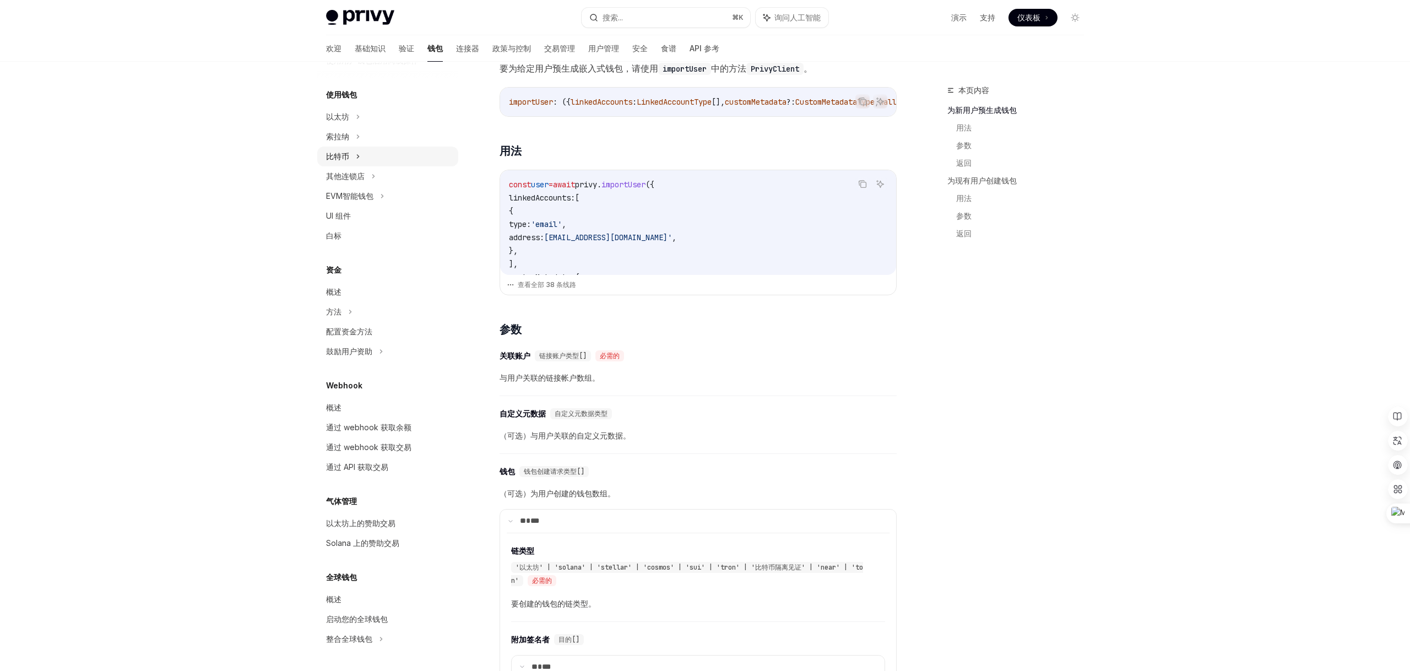
click at [359, 432] on div "通过 webhook 获取余额" at bounding box center [368, 427] width 85 height 13
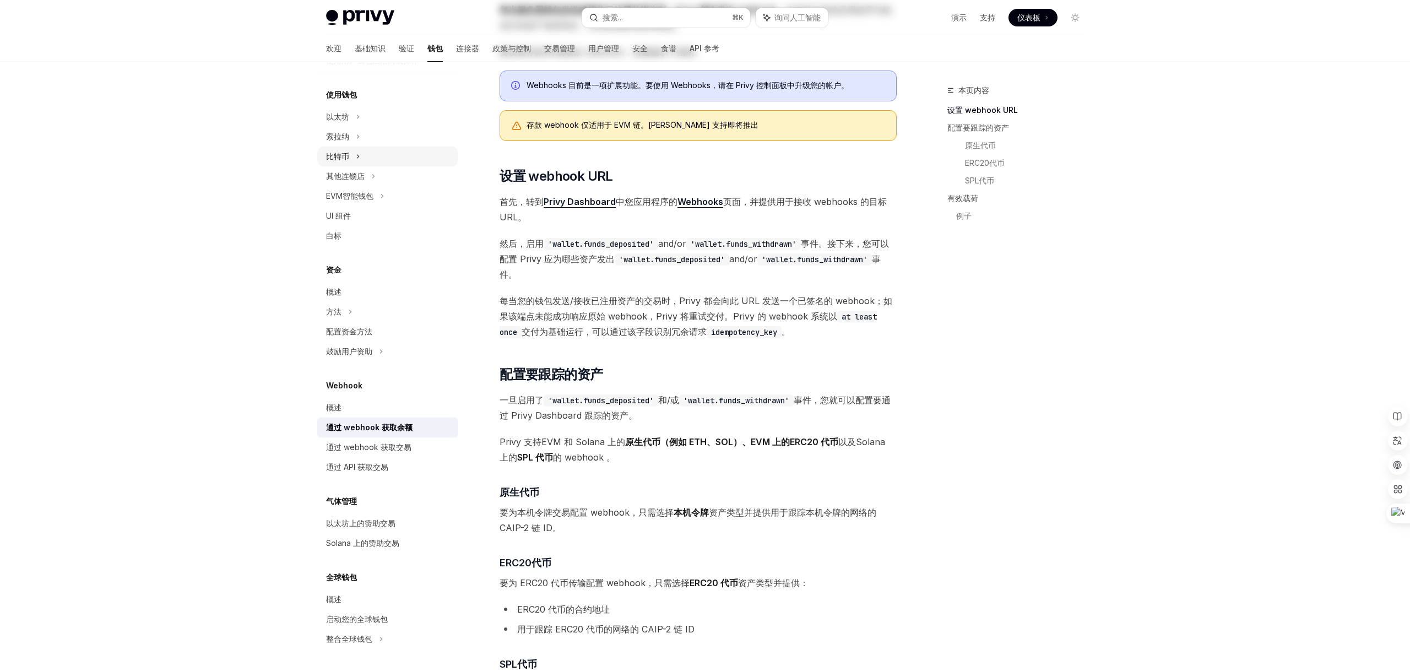
scroll to position [410, 0]
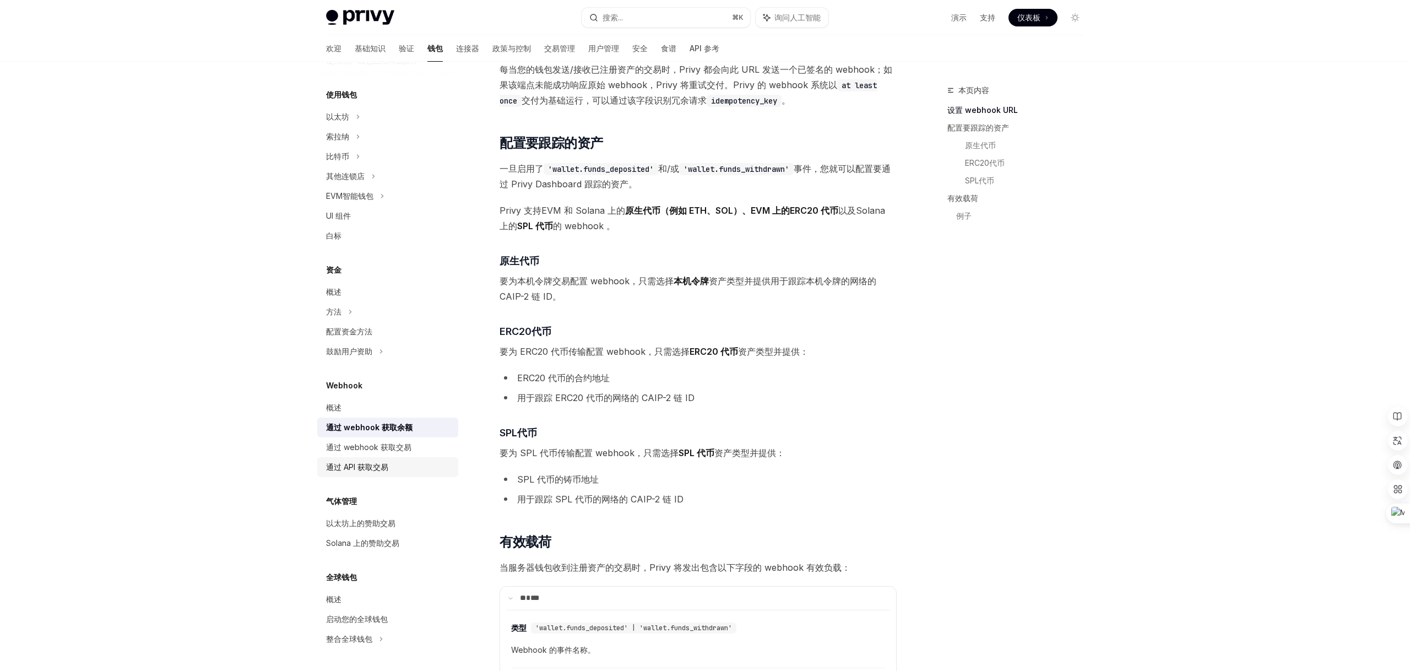
click at [356, 465] on font "通过 API 获取交易" at bounding box center [357, 466] width 62 height 9
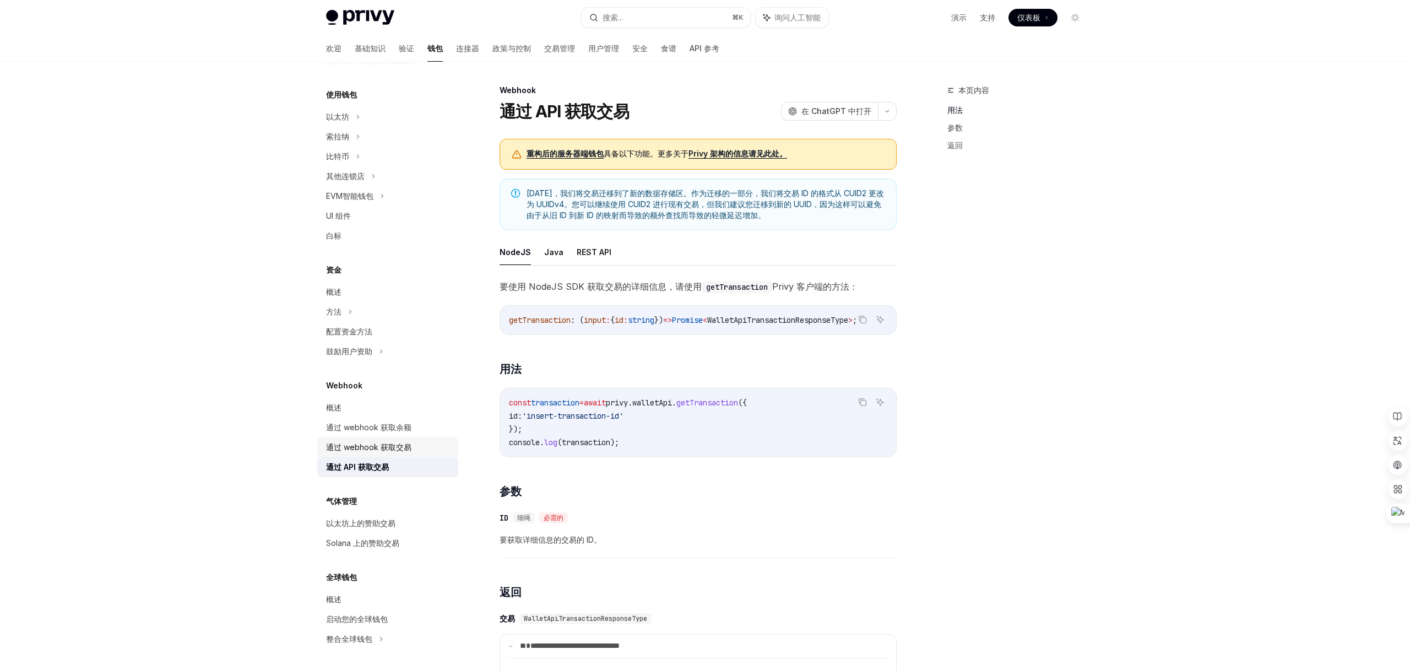
click at [360, 450] on font "通过 webhook 获取交易" at bounding box center [368, 446] width 85 height 9
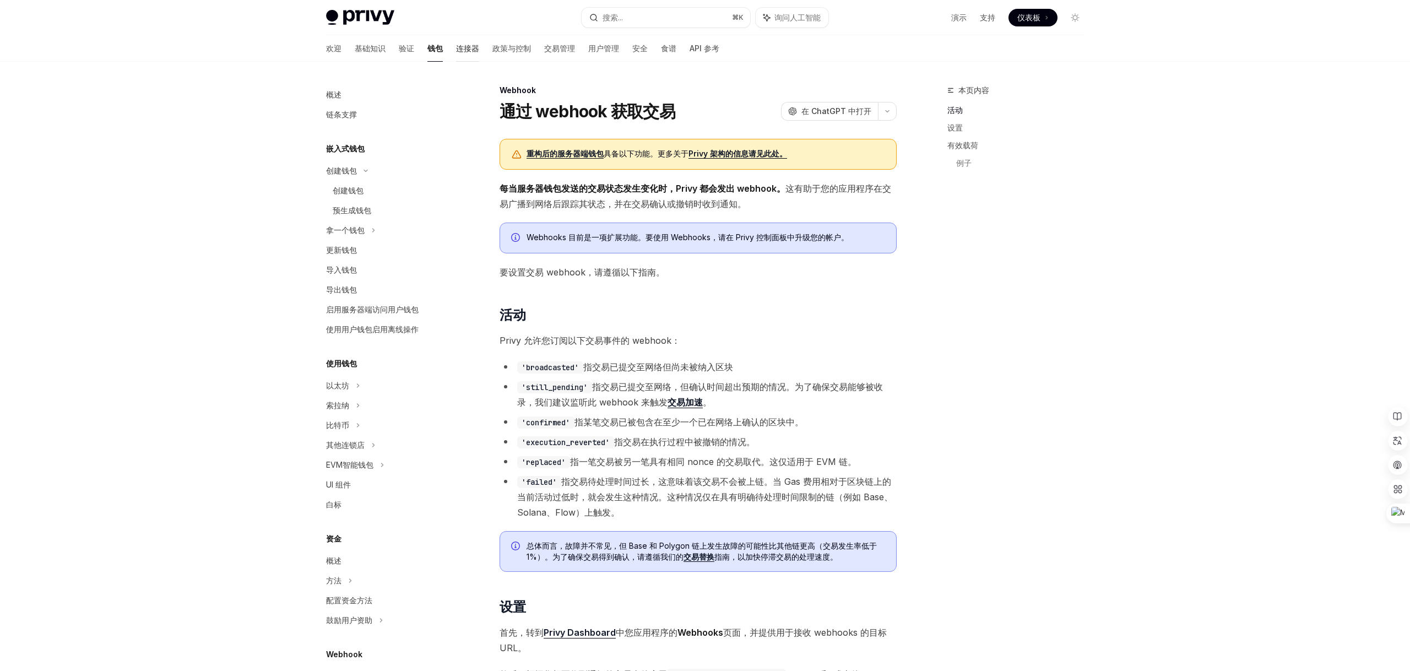
click at [456, 42] on link "连接器" at bounding box center [467, 48] width 23 height 26
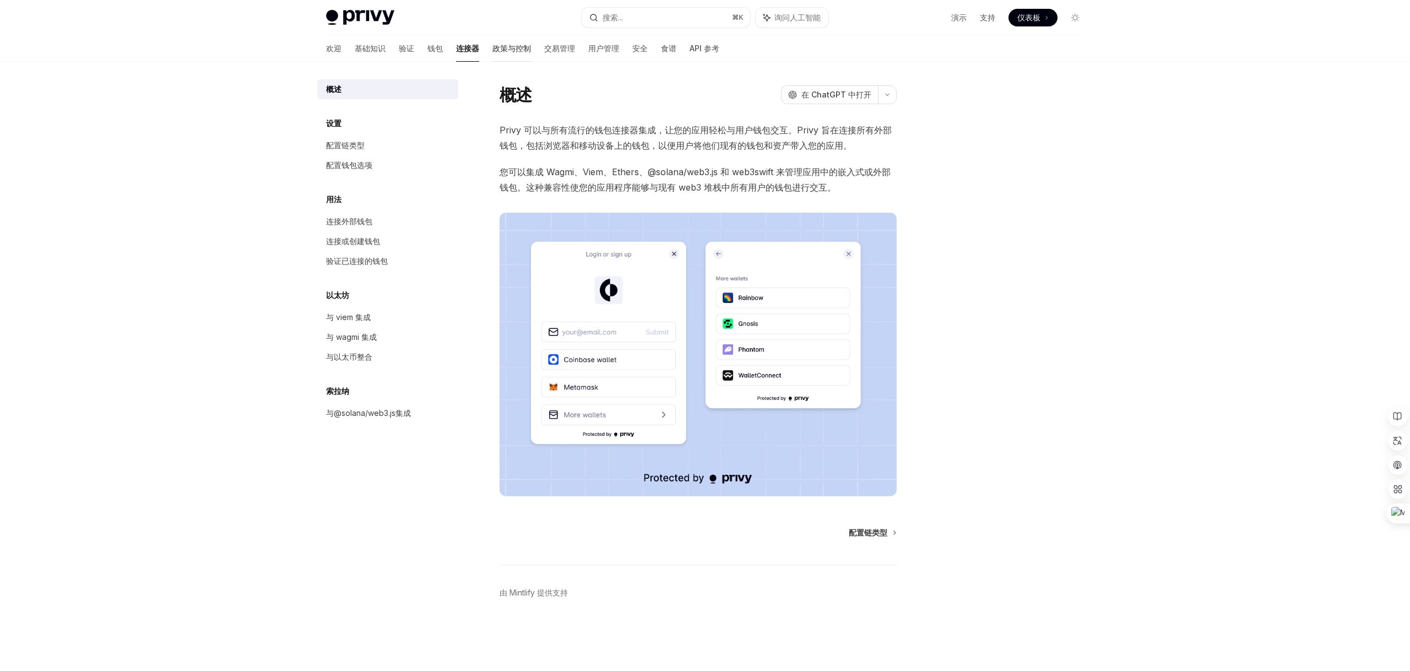
click at [499, 48] on font "政策与控制" at bounding box center [511, 48] width 39 height 9
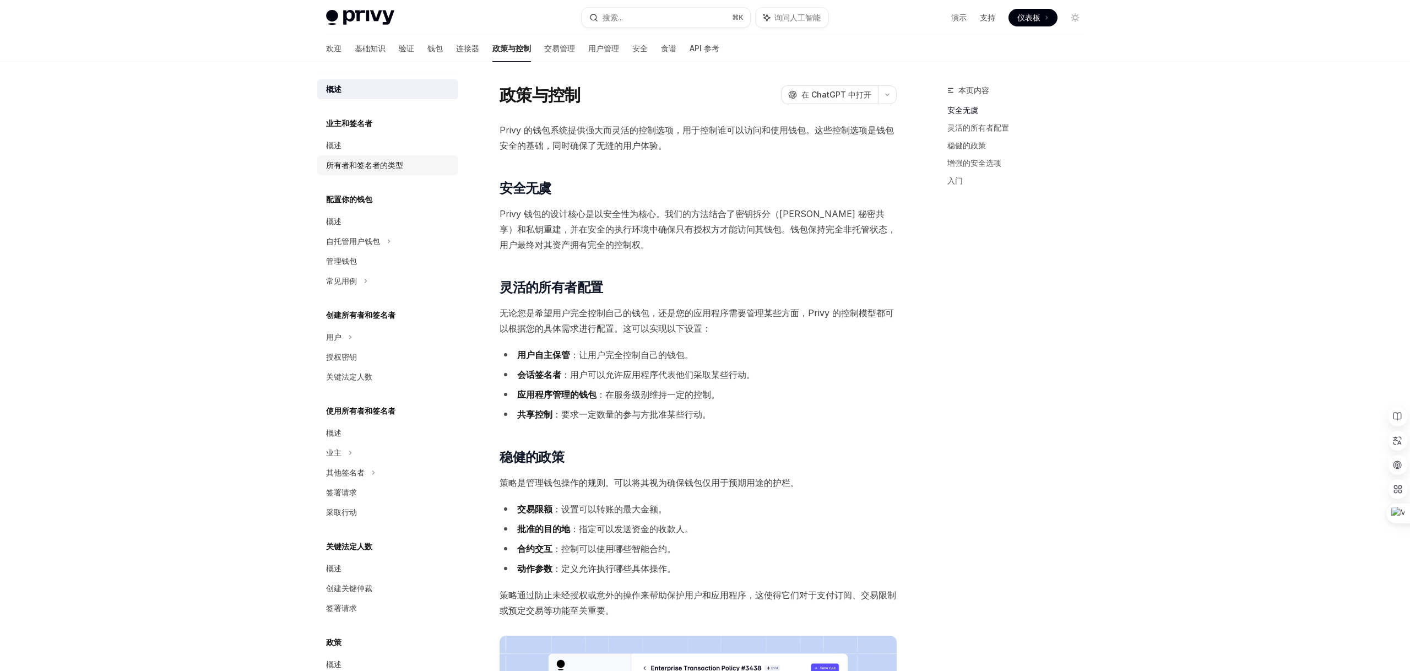
click at [358, 156] on link "所有者和签名者的类型" at bounding box center [387, 165] width 141 height 20
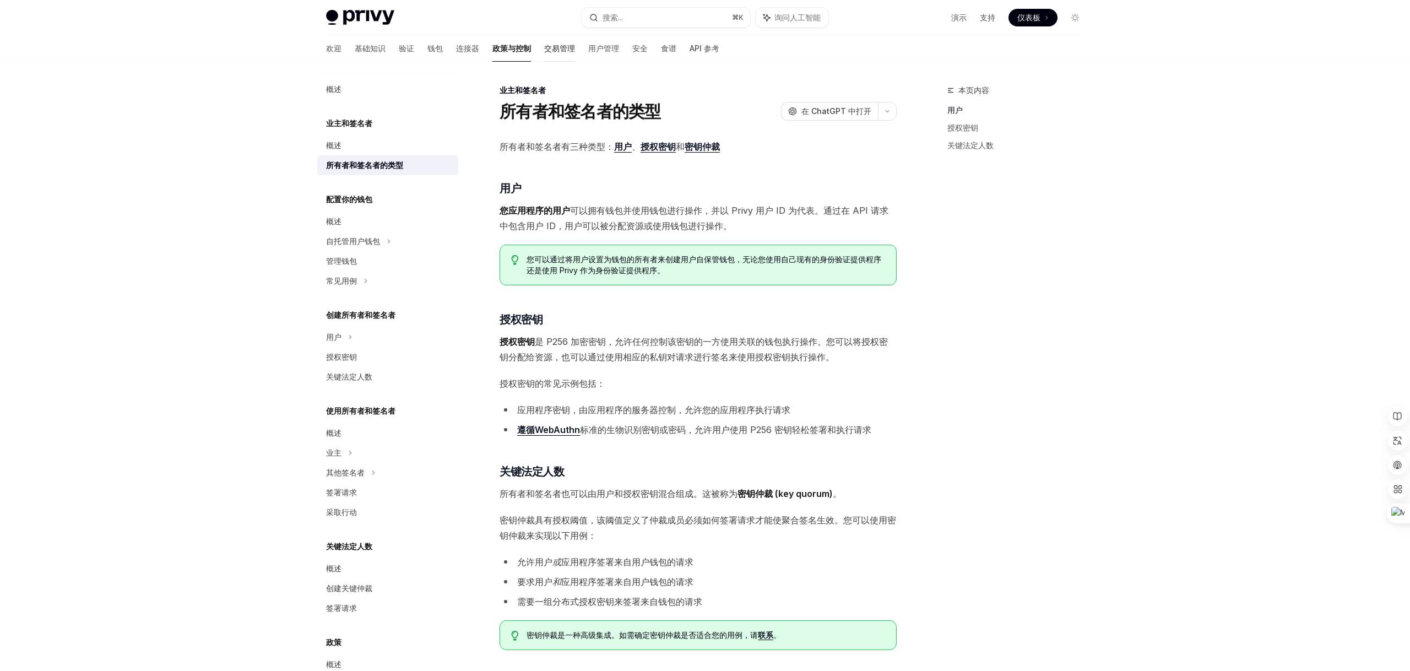
click at [544, 44] on font "交易管理" at bounding box center [559, 48] width 31 height 9
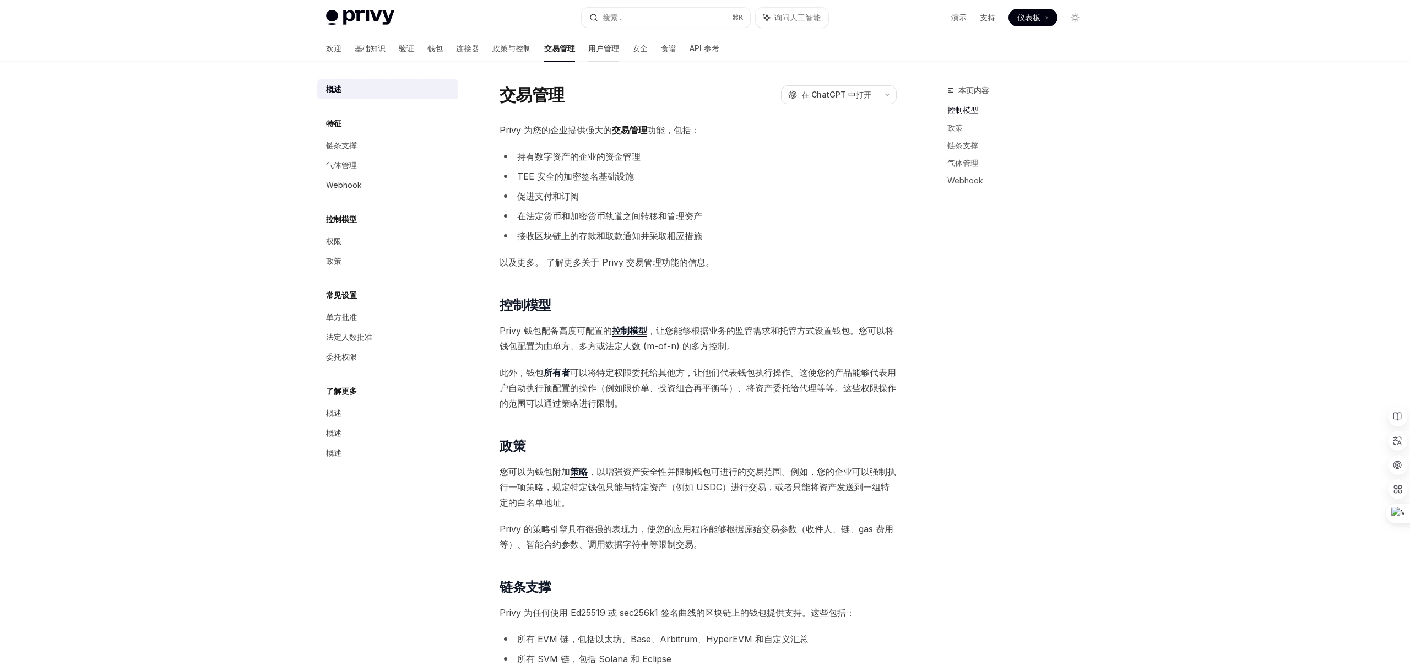
click at [588, 48] on font "用户管理" at bounding box center [603, 48] width 31 height 9
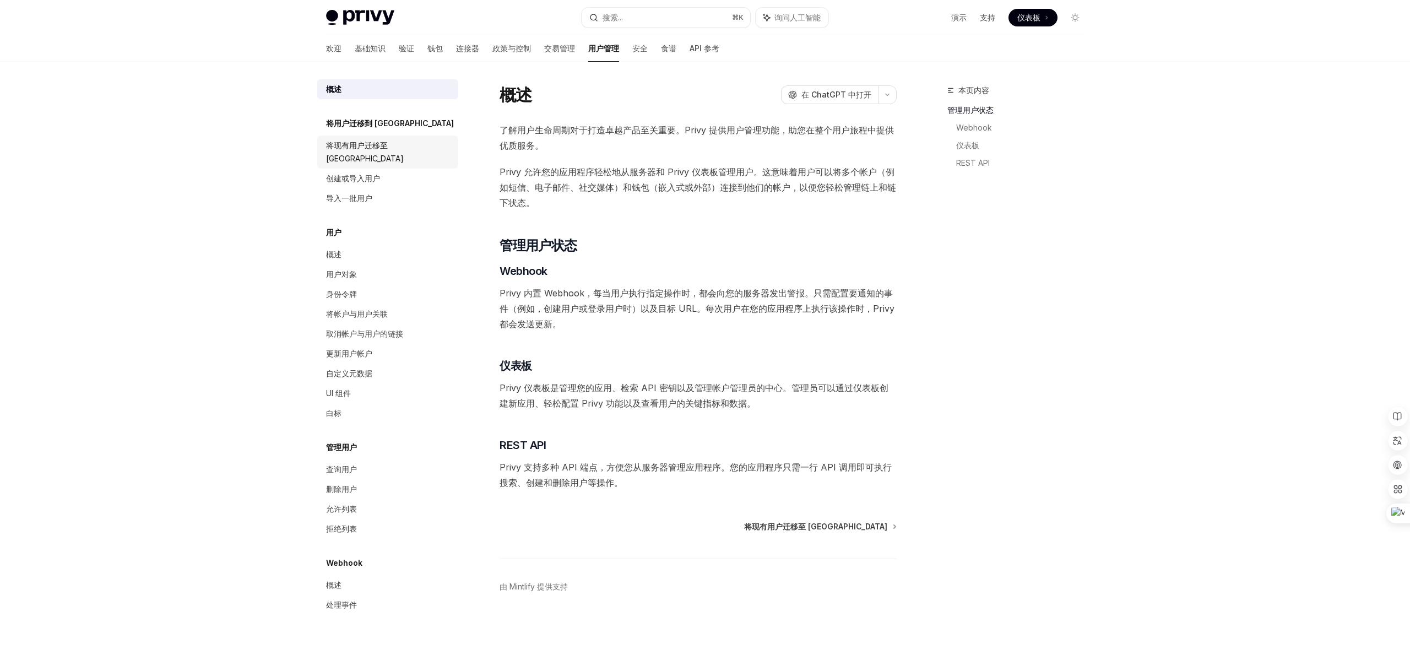
click at [382, 148] on font "将现有用户迁移至 [GEOGRAPHIC_DATA]" at bounding box center [365, 151] width 78 height 23
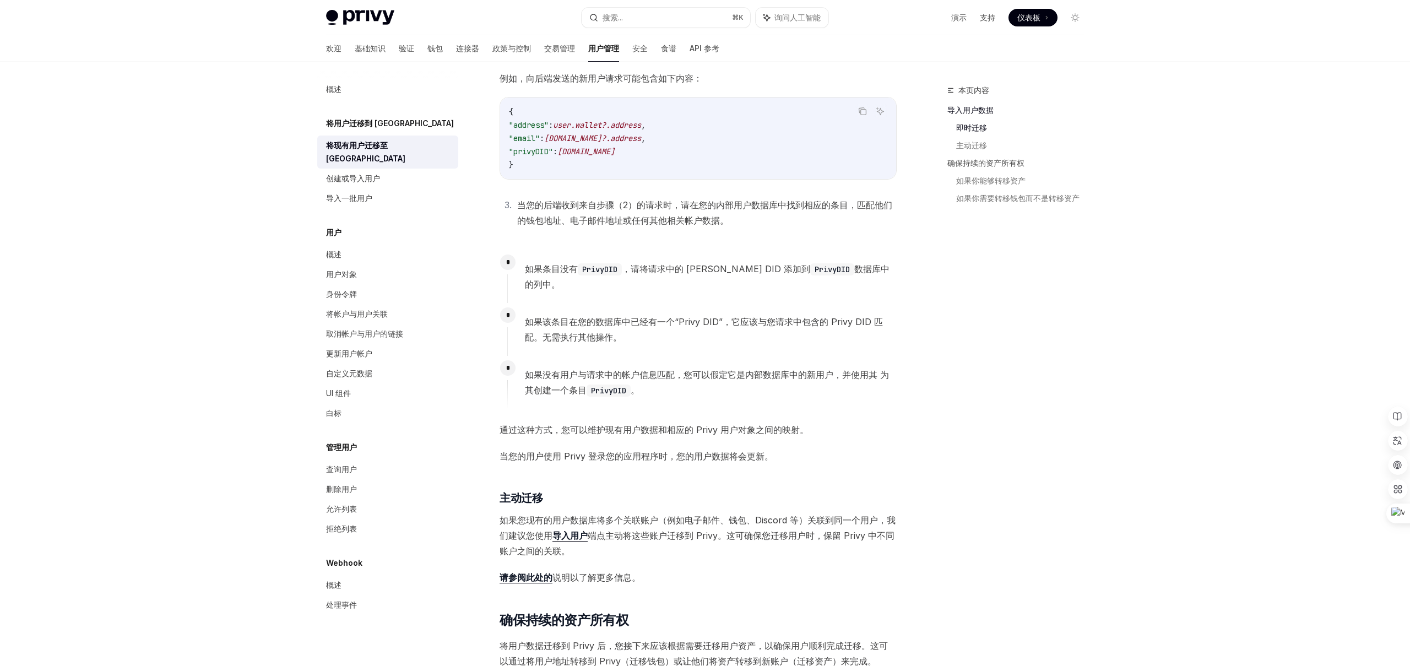
scroll to position [799, 0]
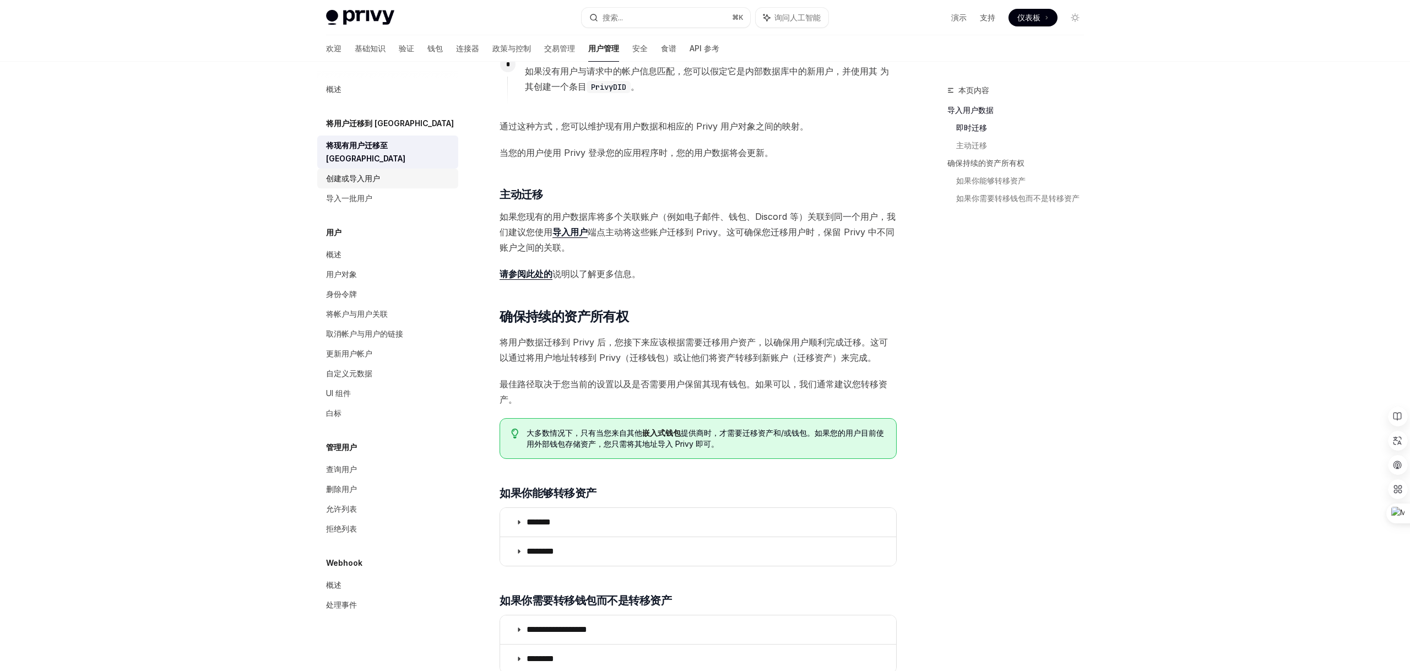
click at [336, 173] on font "创建或导入用户" at bounding box center [353, 177] width 54 height 9
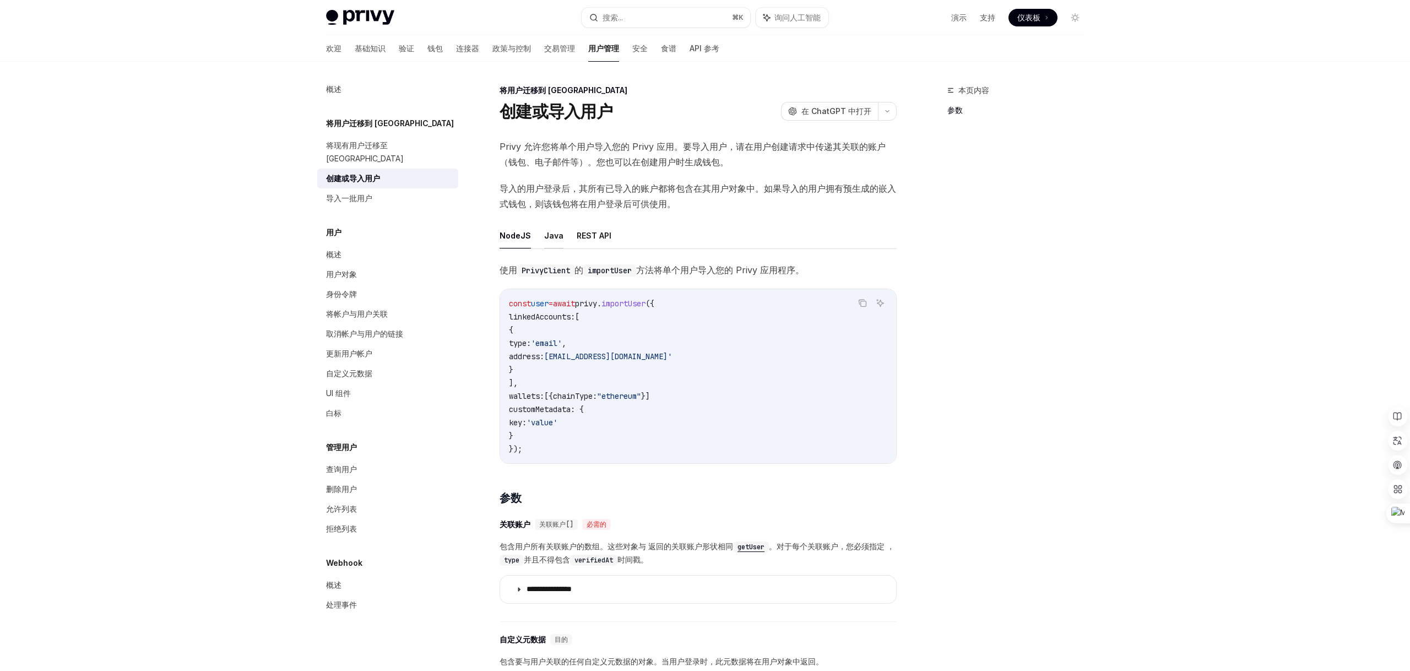
click at [551, 243] on button "Java" at bounding box center [553, 235] width 19 height 26
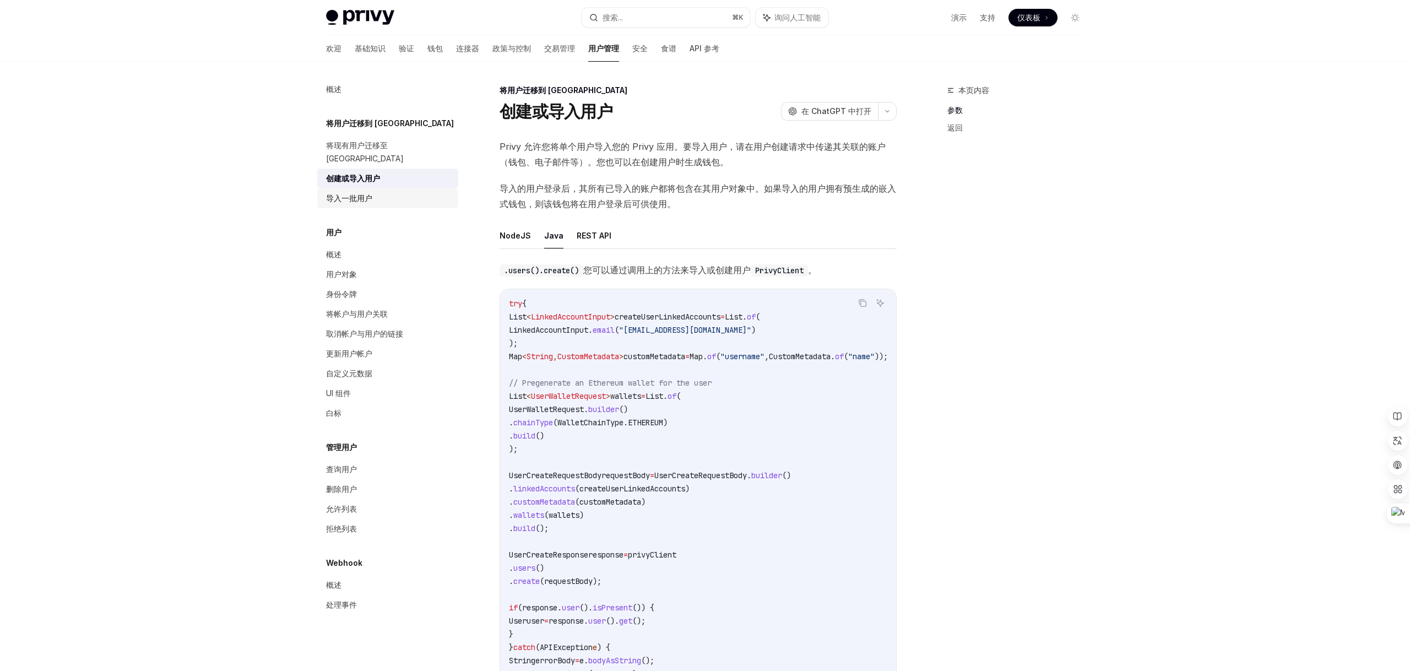
click at [330, 193] on font "导入一批用户" at bounding box center [349, 197] width 46 height 9
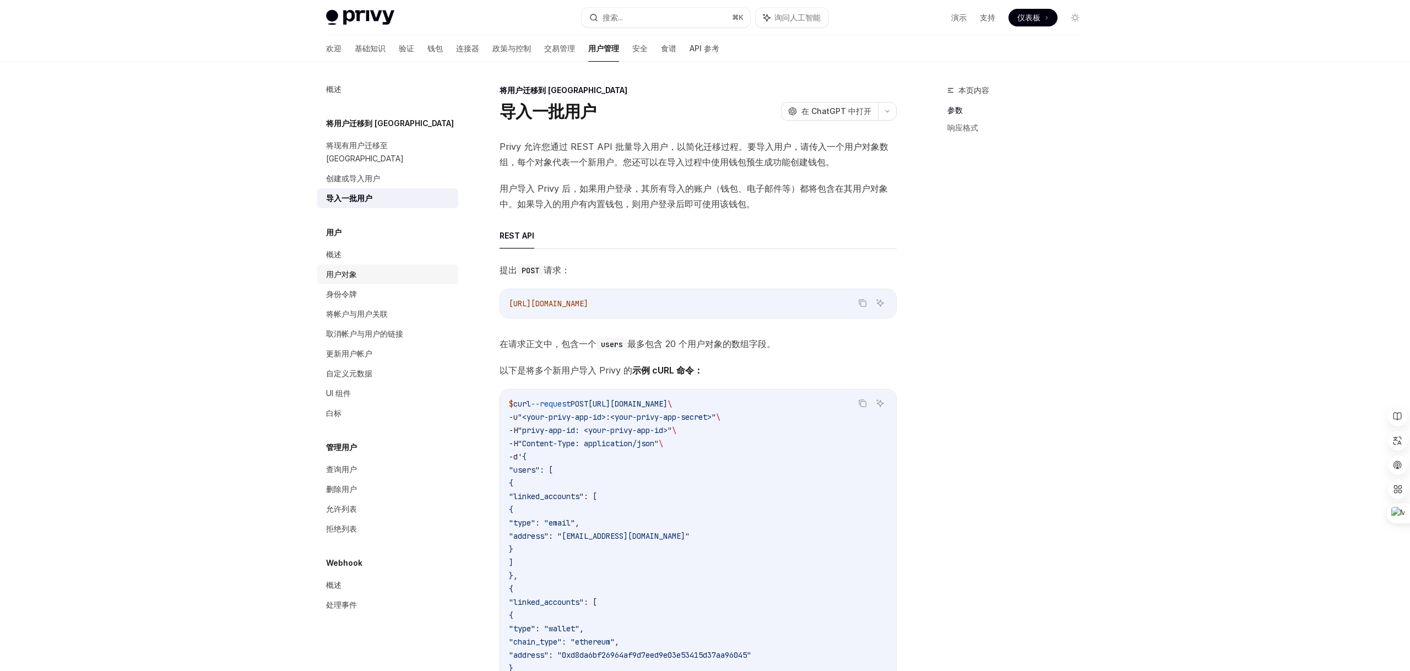
click at [334, 269] on font "用户对象" at bounding box center [341, 273] width 31 height 9
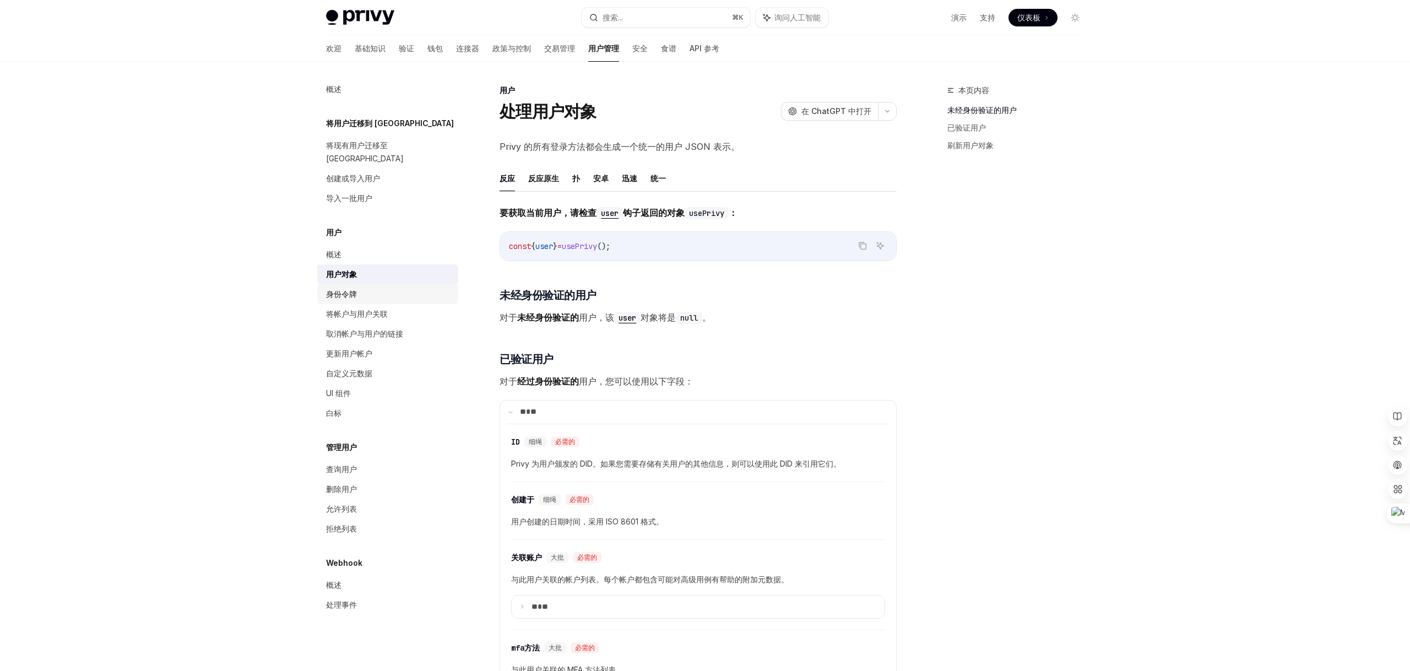
click at [335, 289] on font "身份令牌" at bounding box center [341, 293] width 31 height 9
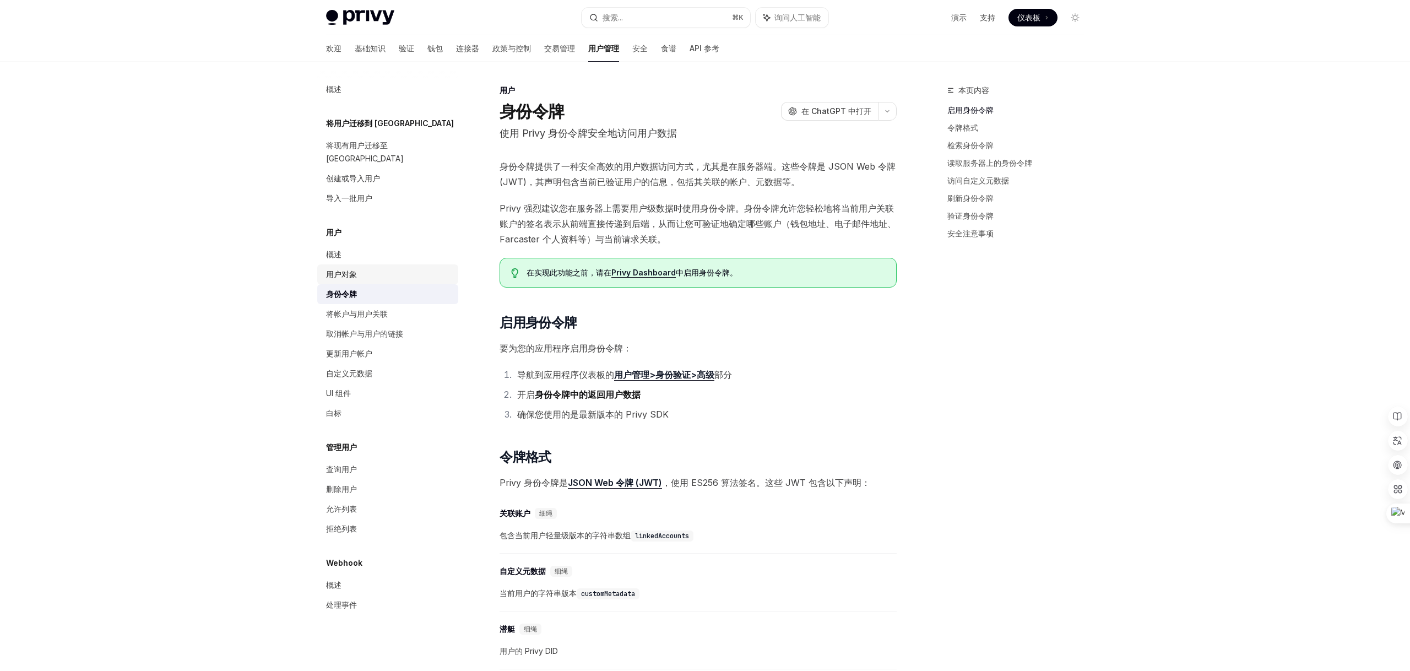
click at [340, 269] on font "用户对象" at bounding box center [341, 273] width 31 height 9
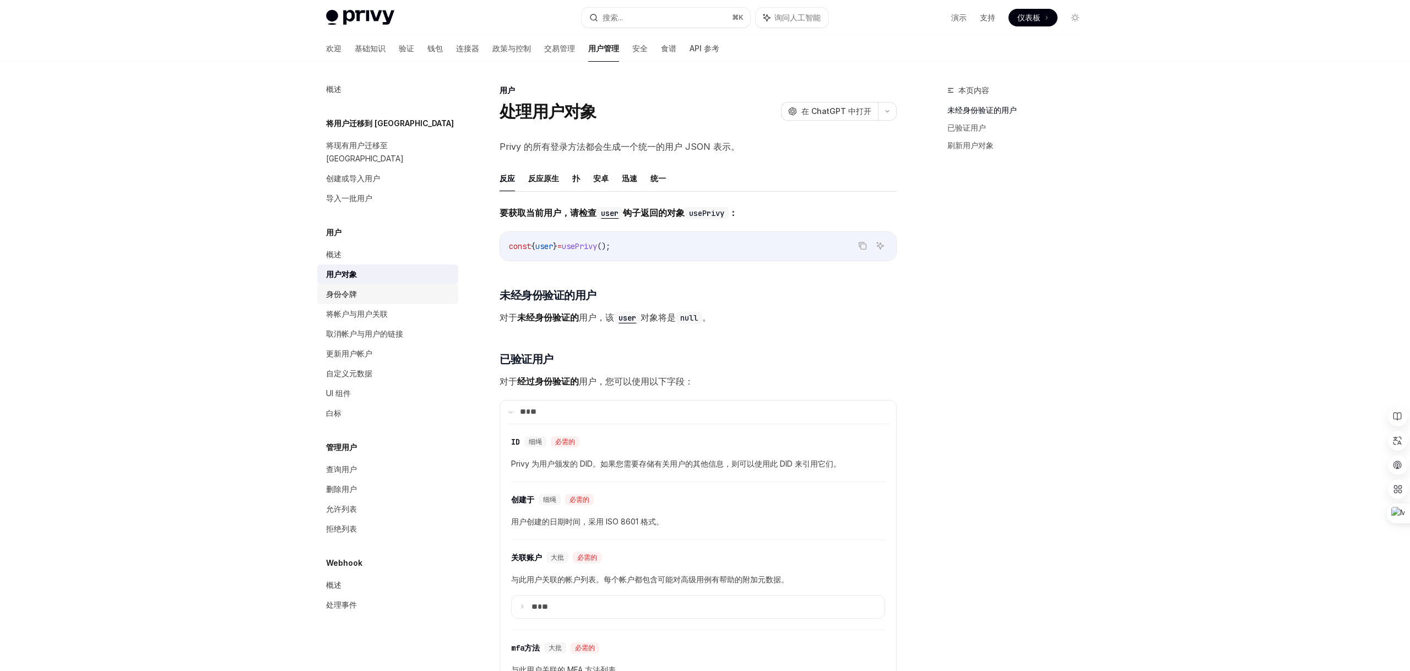
click at [335, 289] on font "身份令牌" at bounding box center [341, 293] width 31 height 9
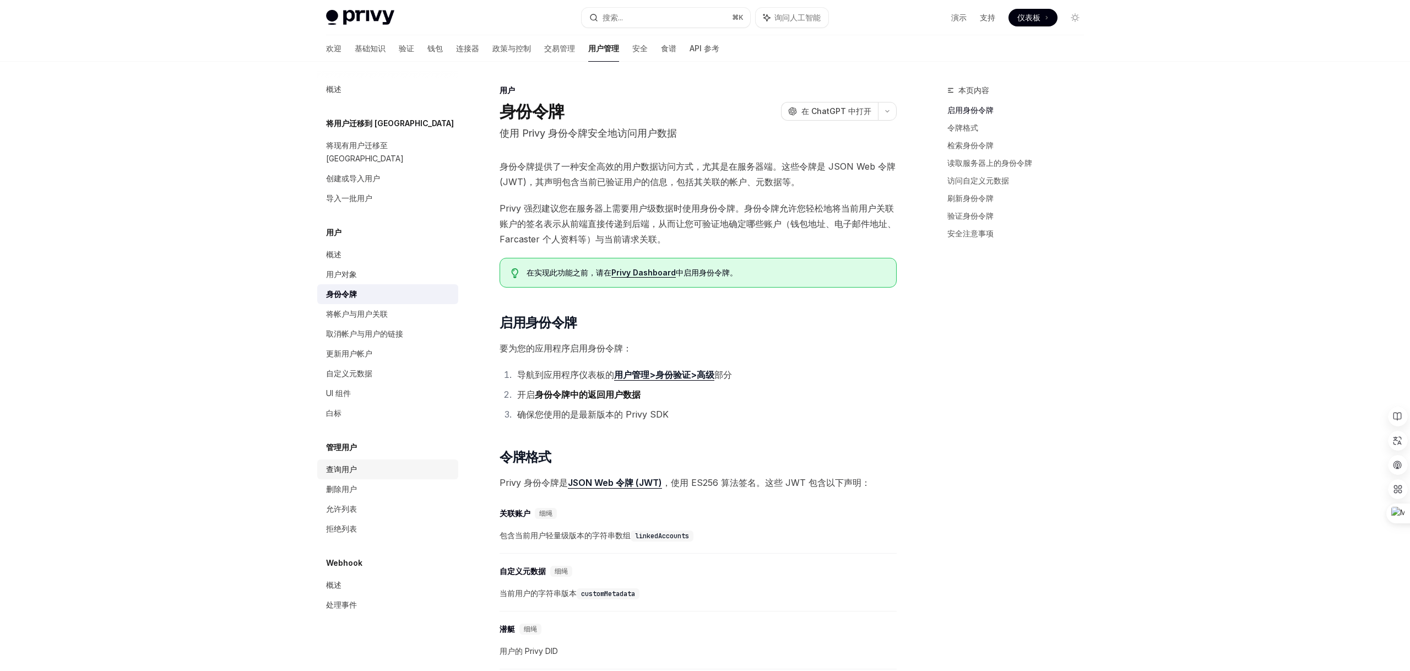
click at [356, 464] on font "查询用户" at bounding box center [341, 468] width 31 height 9
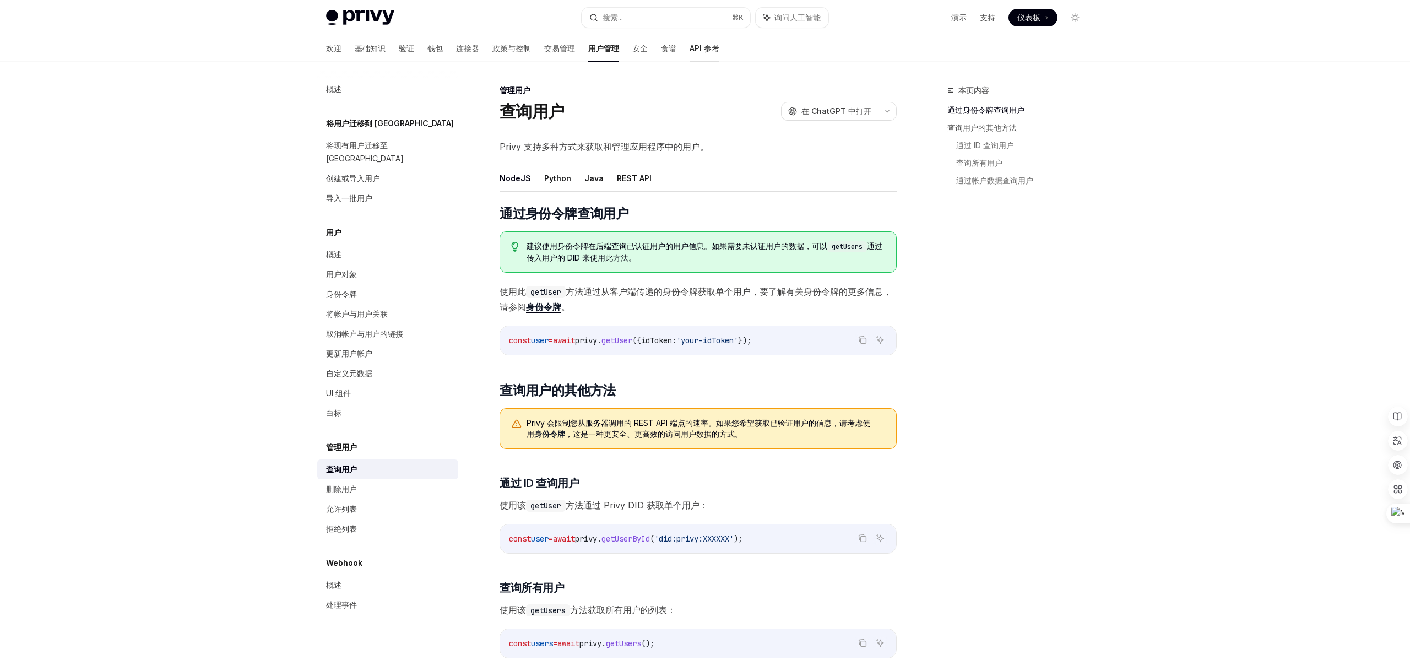
click at [689, 52] on font "API 参考" at bounding box center [704, 48] width 30 height 9
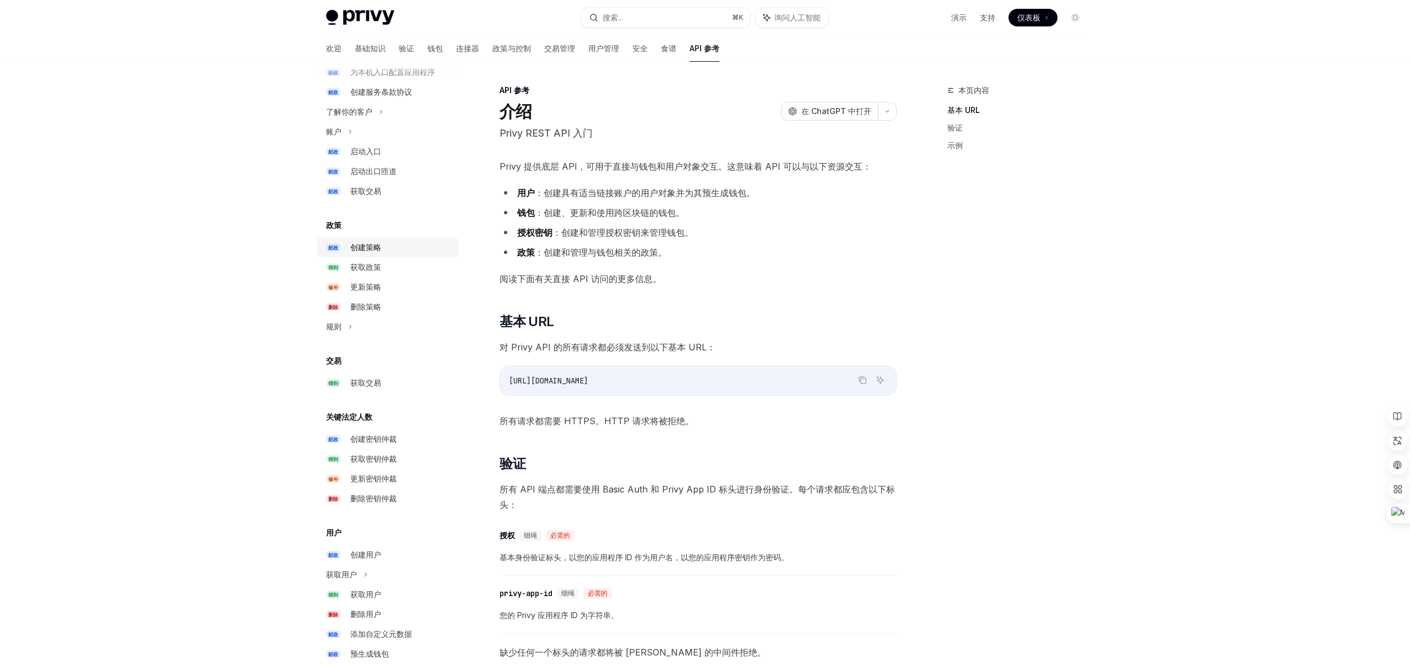
scroll to position [441, 0]
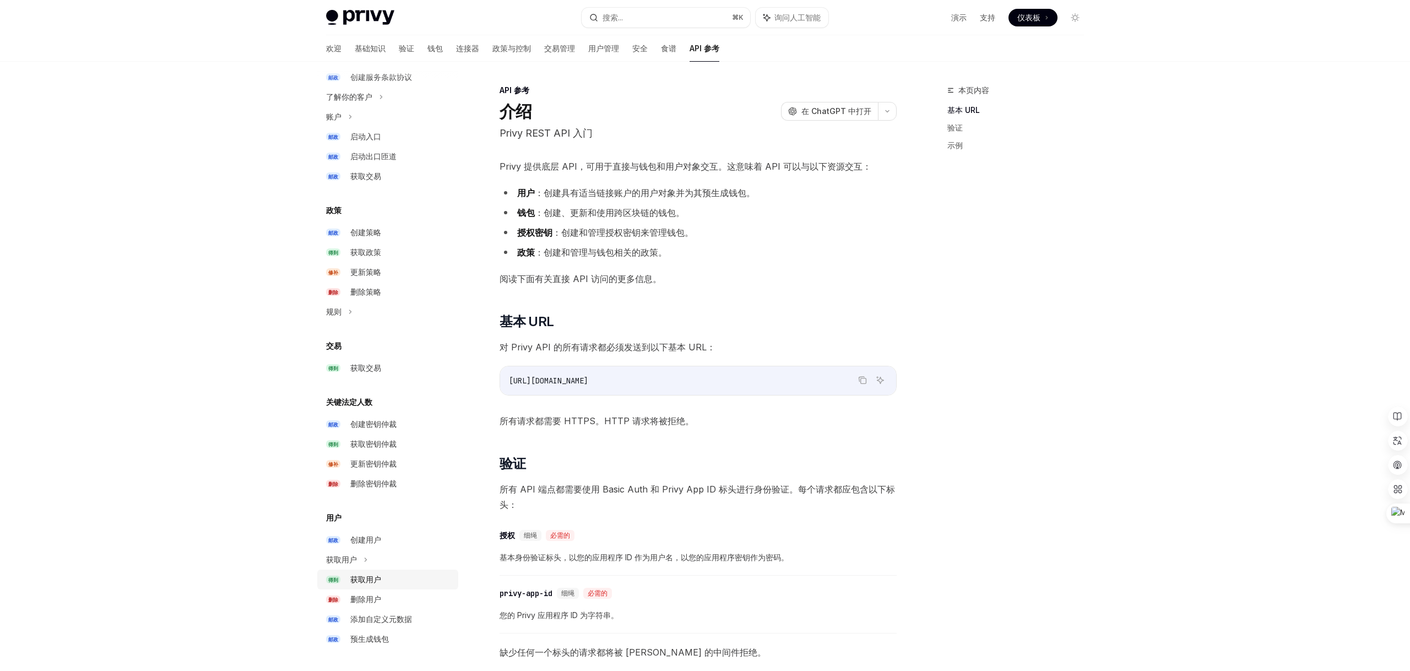
click at [361, 579] on font "获取用户" at bounding box center [365, 578] width 31 height 9
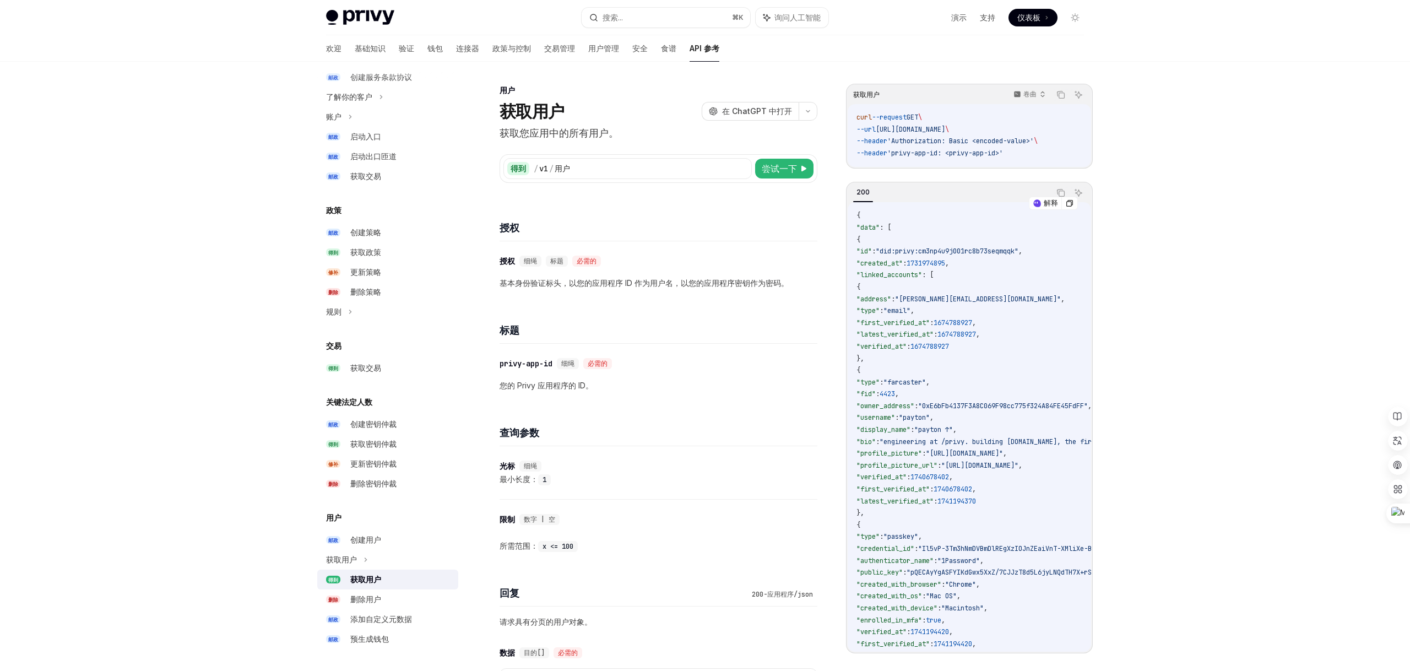
click at [1056, 313] on code "{ "data" : [ { "id" : "did:privy:cm3np4u9j001rc8b73seqmqqk" , "created_at" : 17…" at bounding box center [1103, 519] width 495 height 618
click at [351, 537] on font "创建用户" at bounding box center [365, 539] width 31 height 9
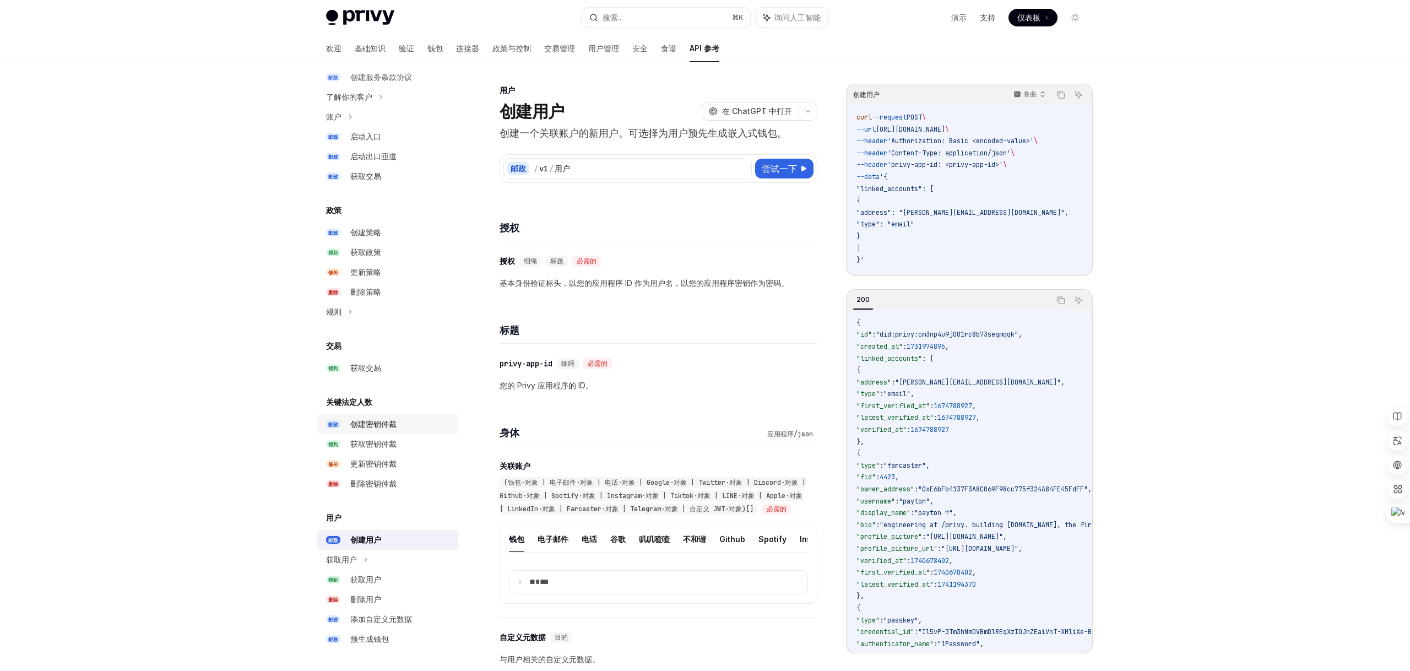
click at [370, 426] on font "创建密钥仲裁" at bounding box center [373, 423] width 46 height 9
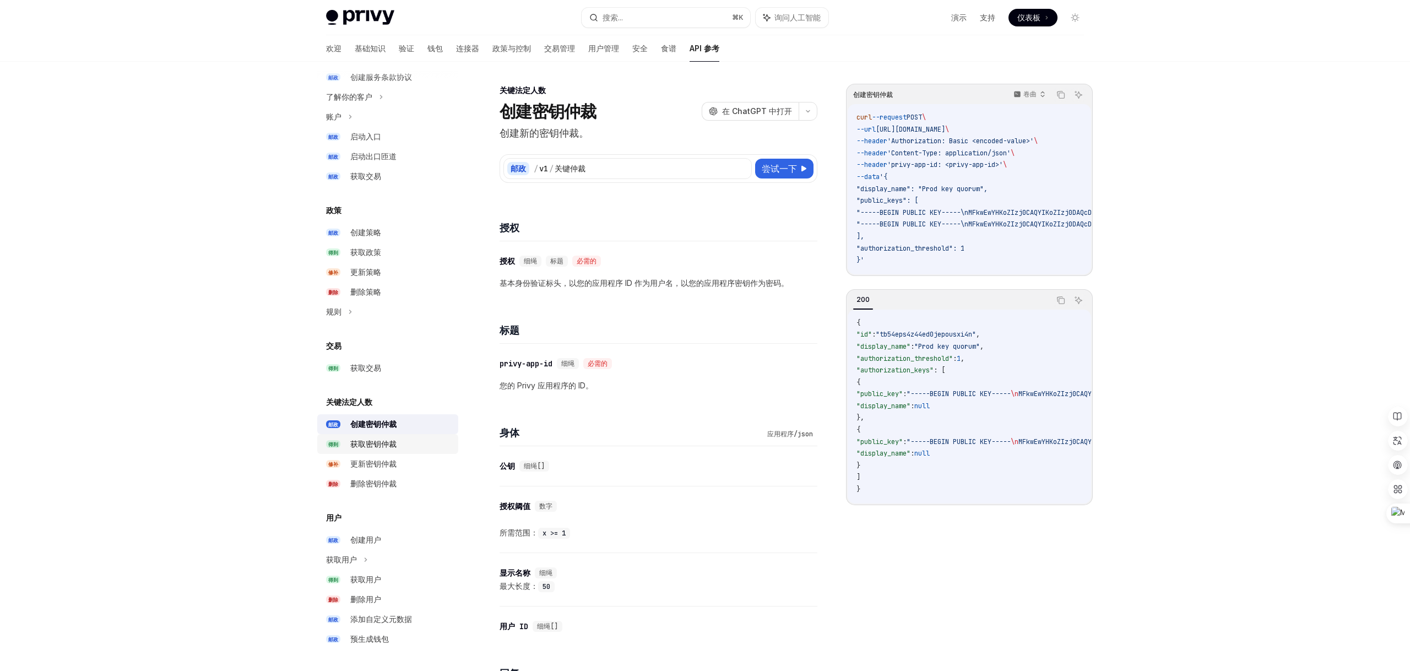
click at [370, 443] on font "获取密钥仲裁" at bounding box center [373, 443] width 46 height 9
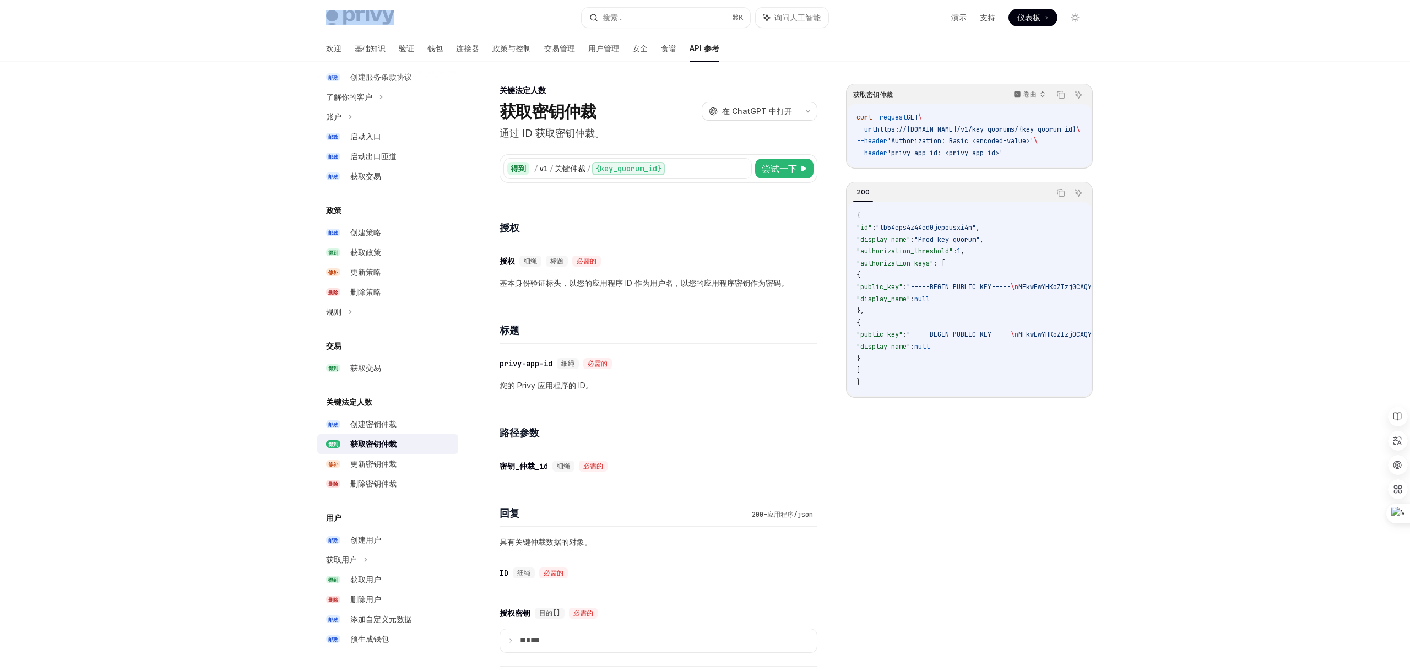
drag, startPoint x: 412, startPoint y: 15, endPoint x: 348, endPoint y: 15, distance: 63.9
click at [347, 15] on div "Privy Docs 主页" at bounding box center [449, 17] width 247 height 15
copy span "Privy Docs 主页"
click at [371, 19] on img at bounding box center [360, 17] width 68 height 15
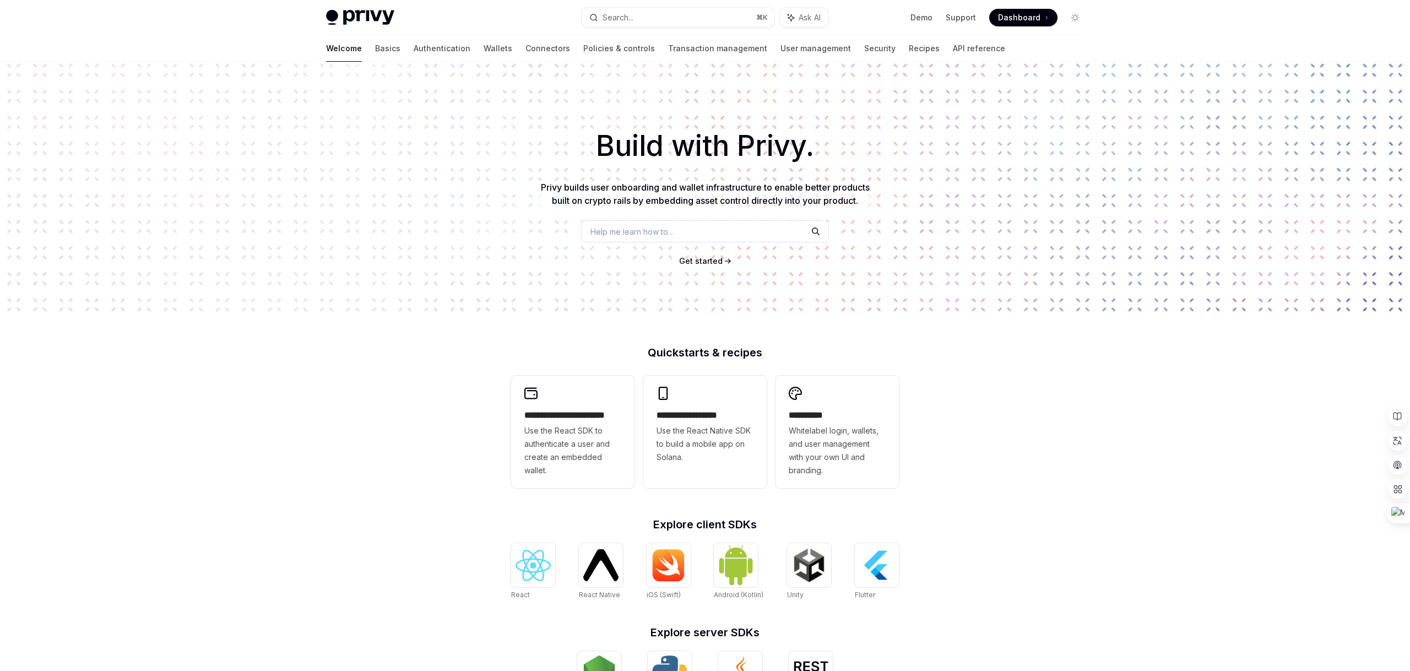
type textarea "*"
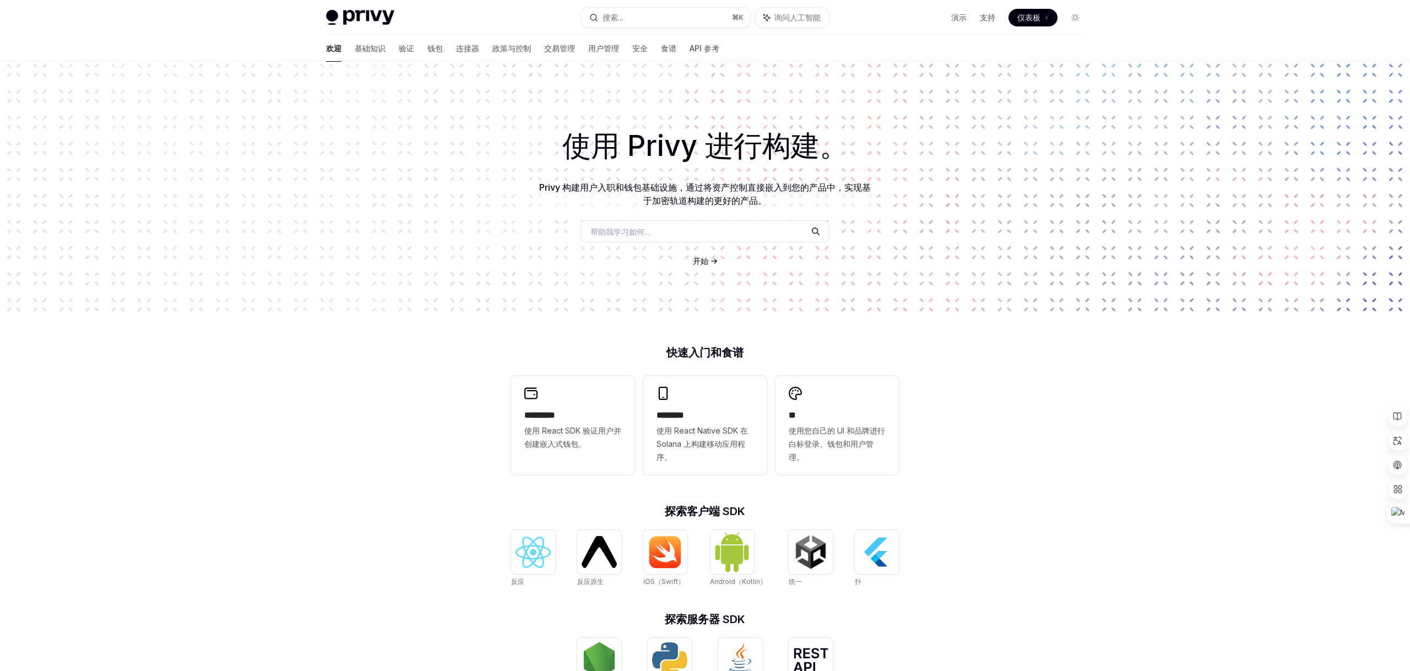
click at [658, 148] on font "使用 Privy 进行构建。" at bounding box center [705, 145] width 286 height 35
copy font "Privy"
